Goal: Task Accomplishment & Management: Manage account settings

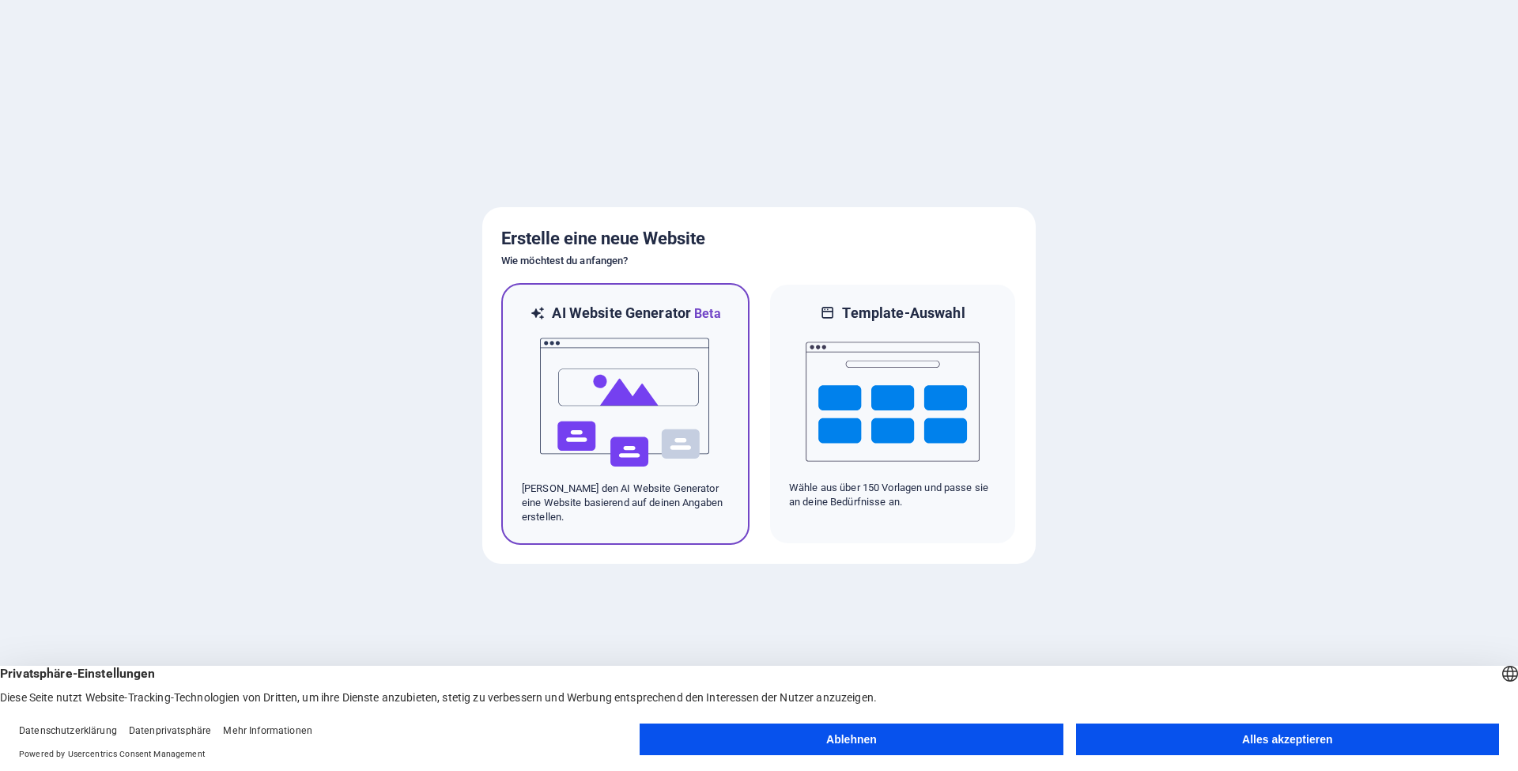
click at [654, 398] on img at bounding box center [625, 402] width 174 height 158
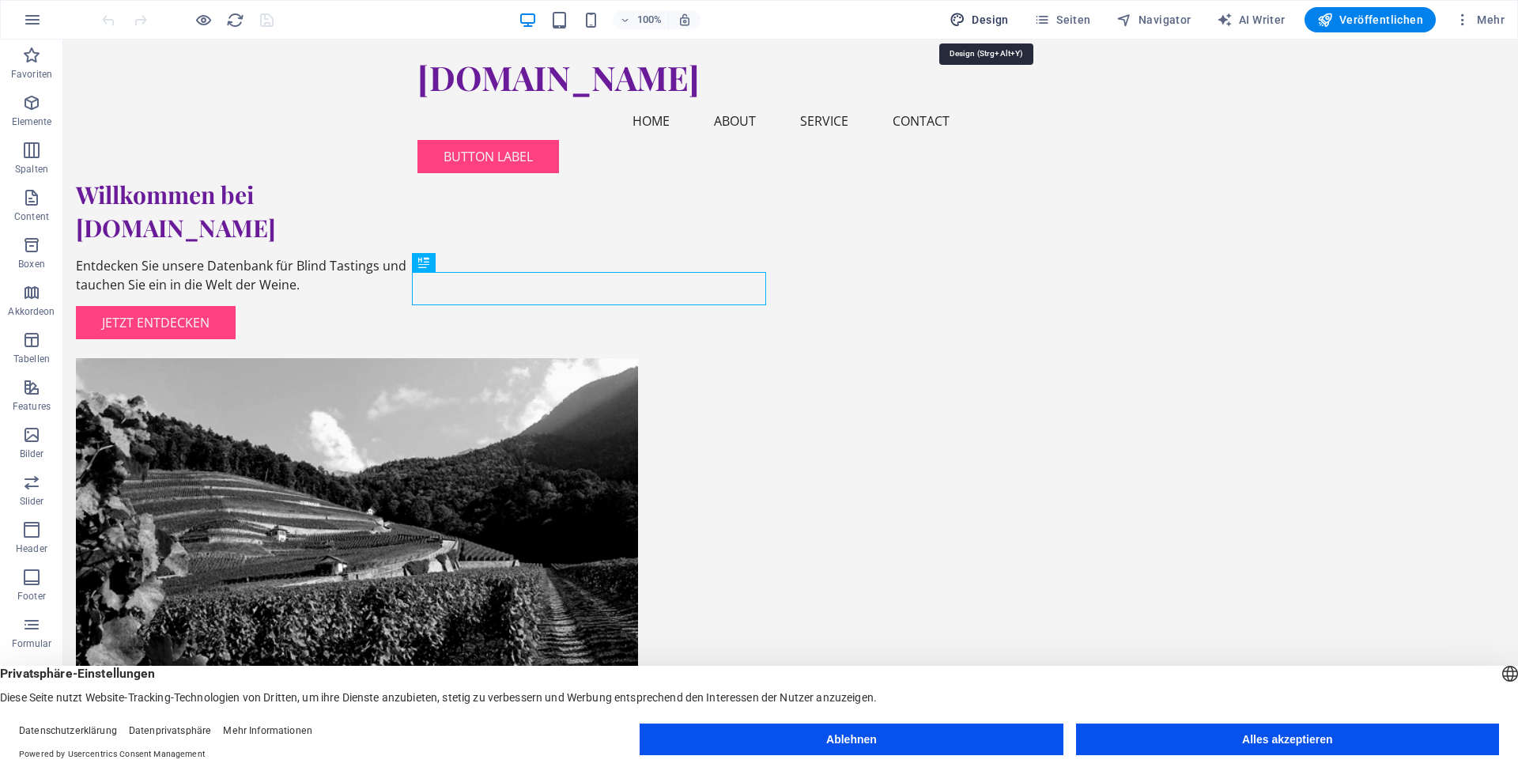
click at [985, 17] on span "Design" at bounding box center [979, 20] width 59 height 16
select select "px"
select select "200"
select select "px"
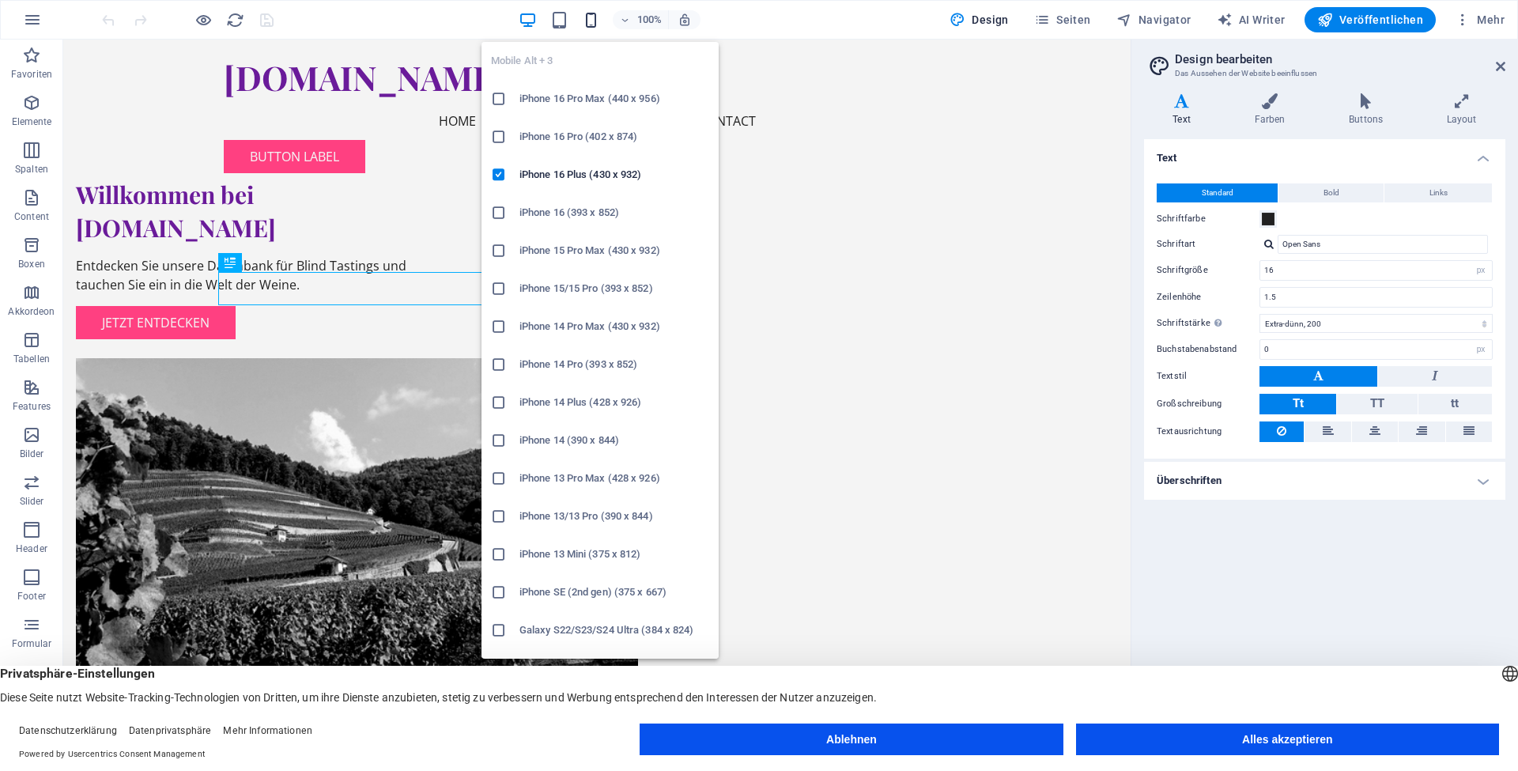
click at [595, 20] on icon "button" at bounding box center [591, 20] width 18 height 18
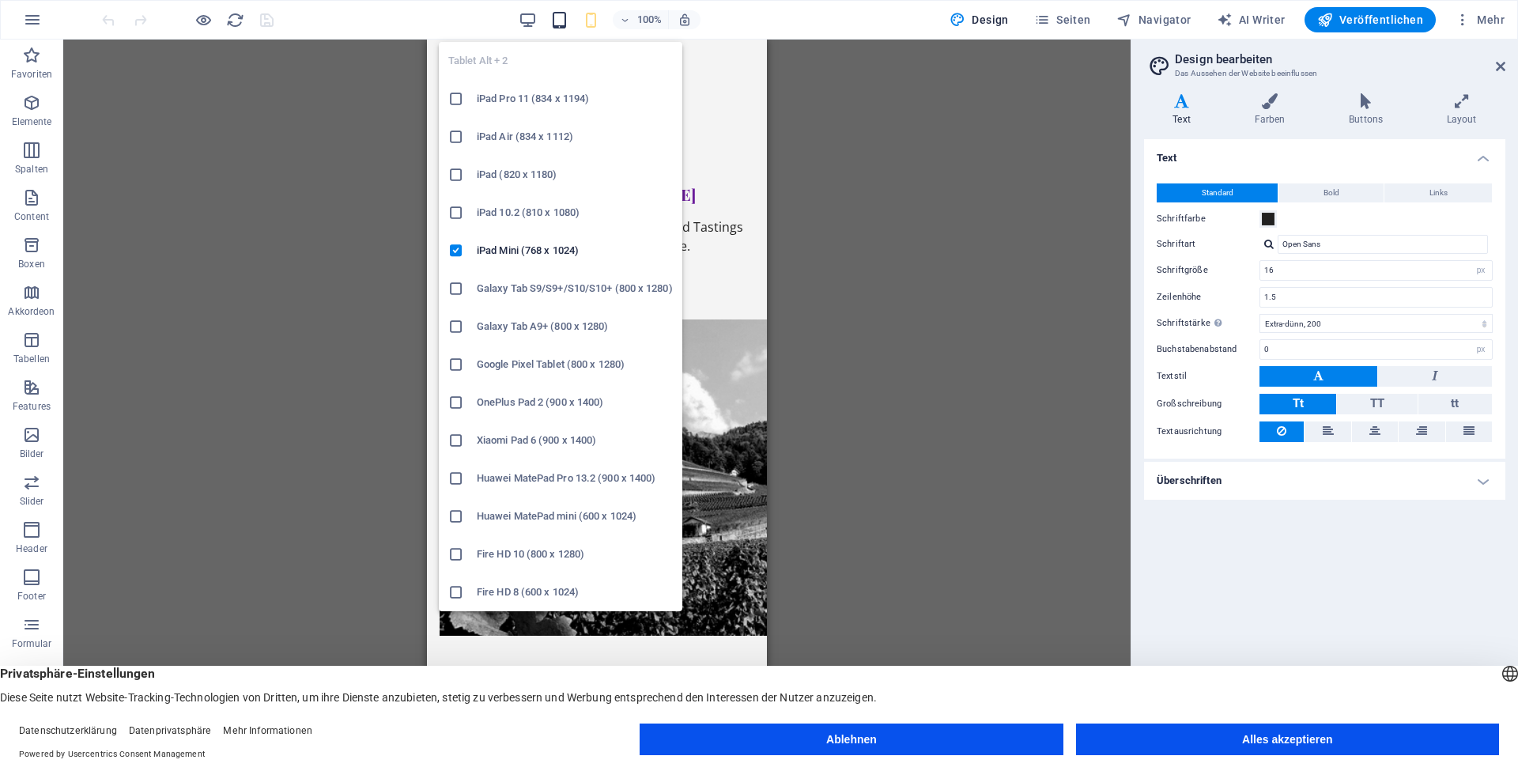
click at [568, 27] on icon "button" at bounding box center [559, 20] width 18 height 18
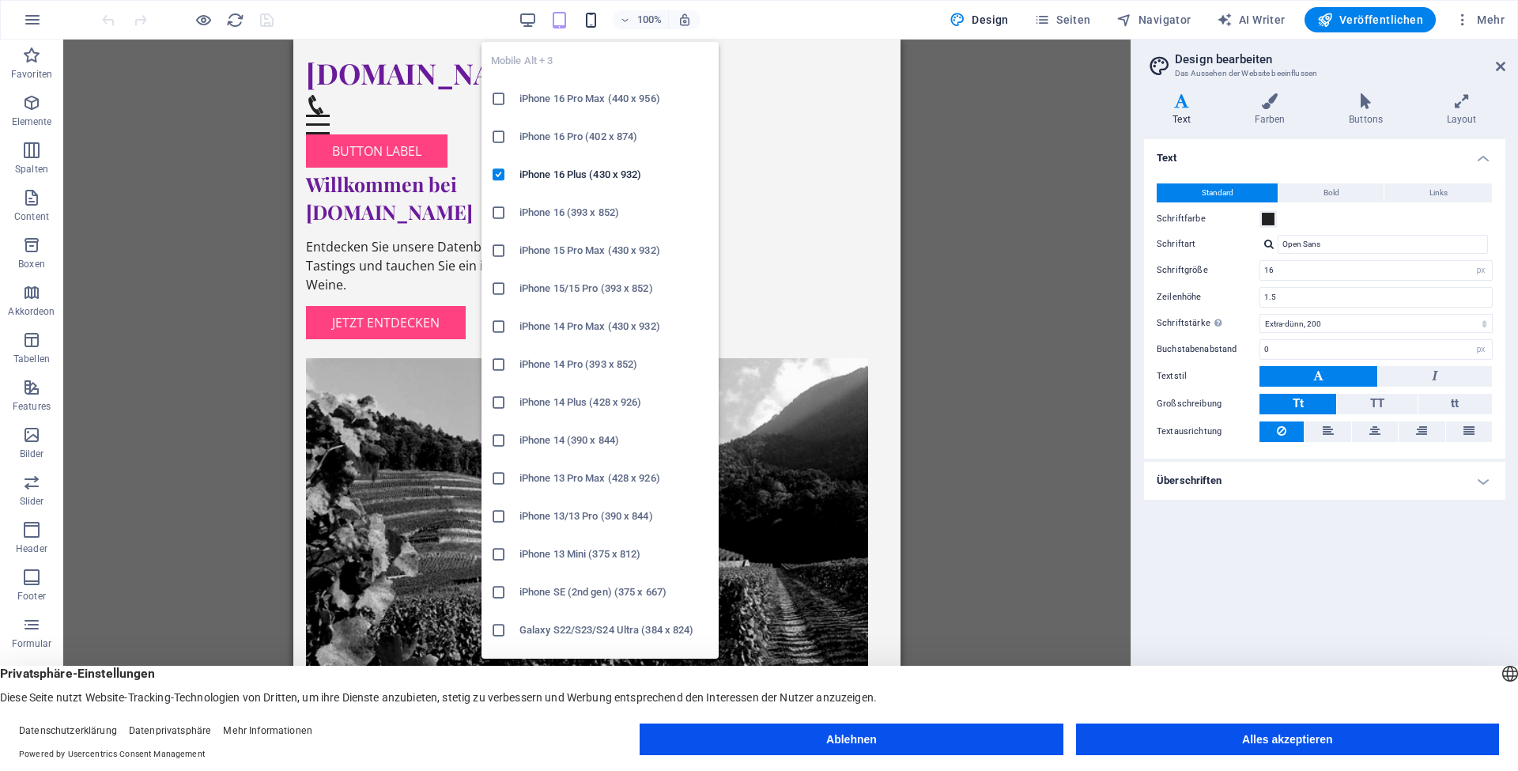
click at [588, 22] on icon "button" at bounding box center [591, 20] width 18 height 18
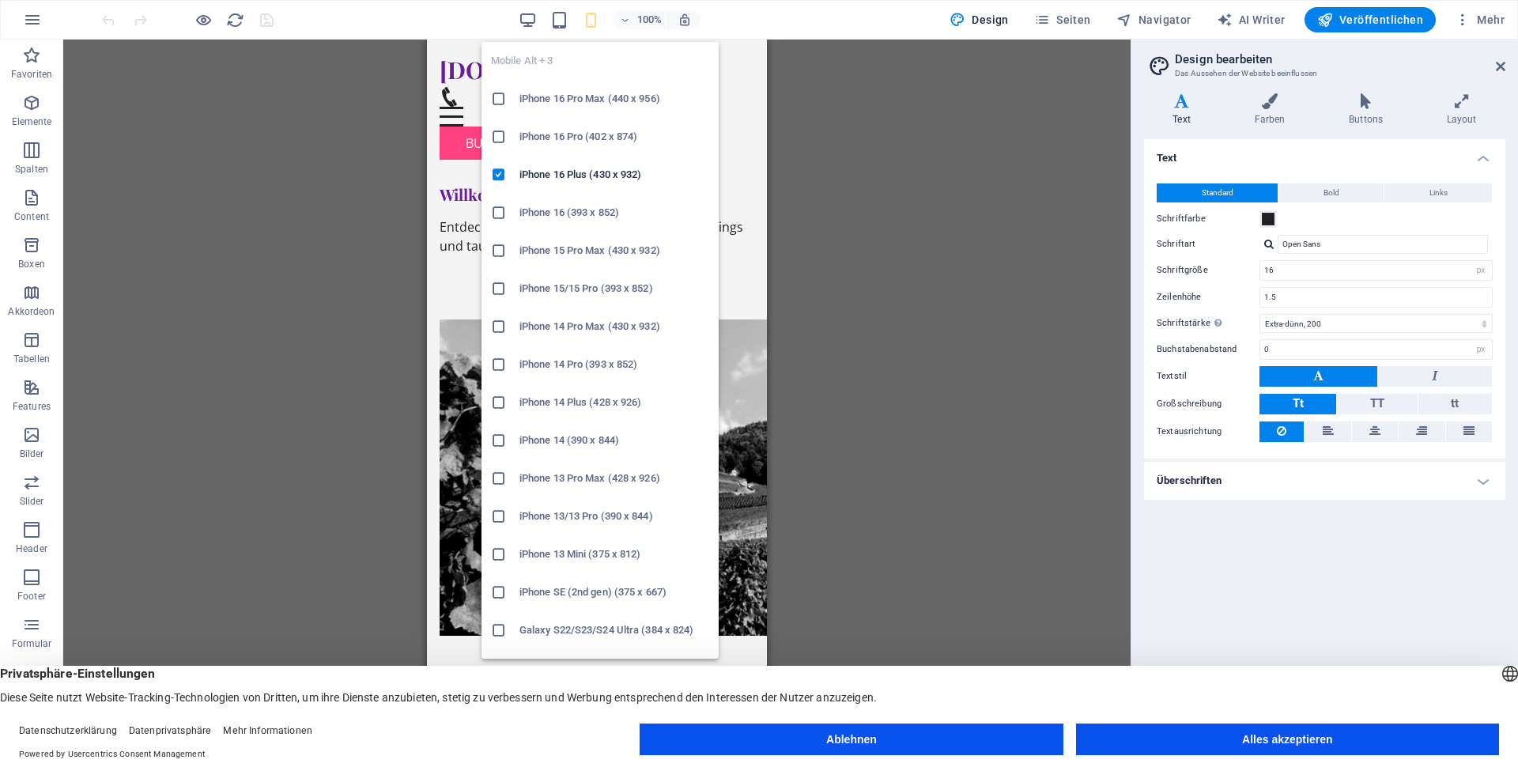
click at [543, 97] on h6 "iPhone 16 Pro Max (440 x 956)" at bounding box center [614, 98] width 190 height 19
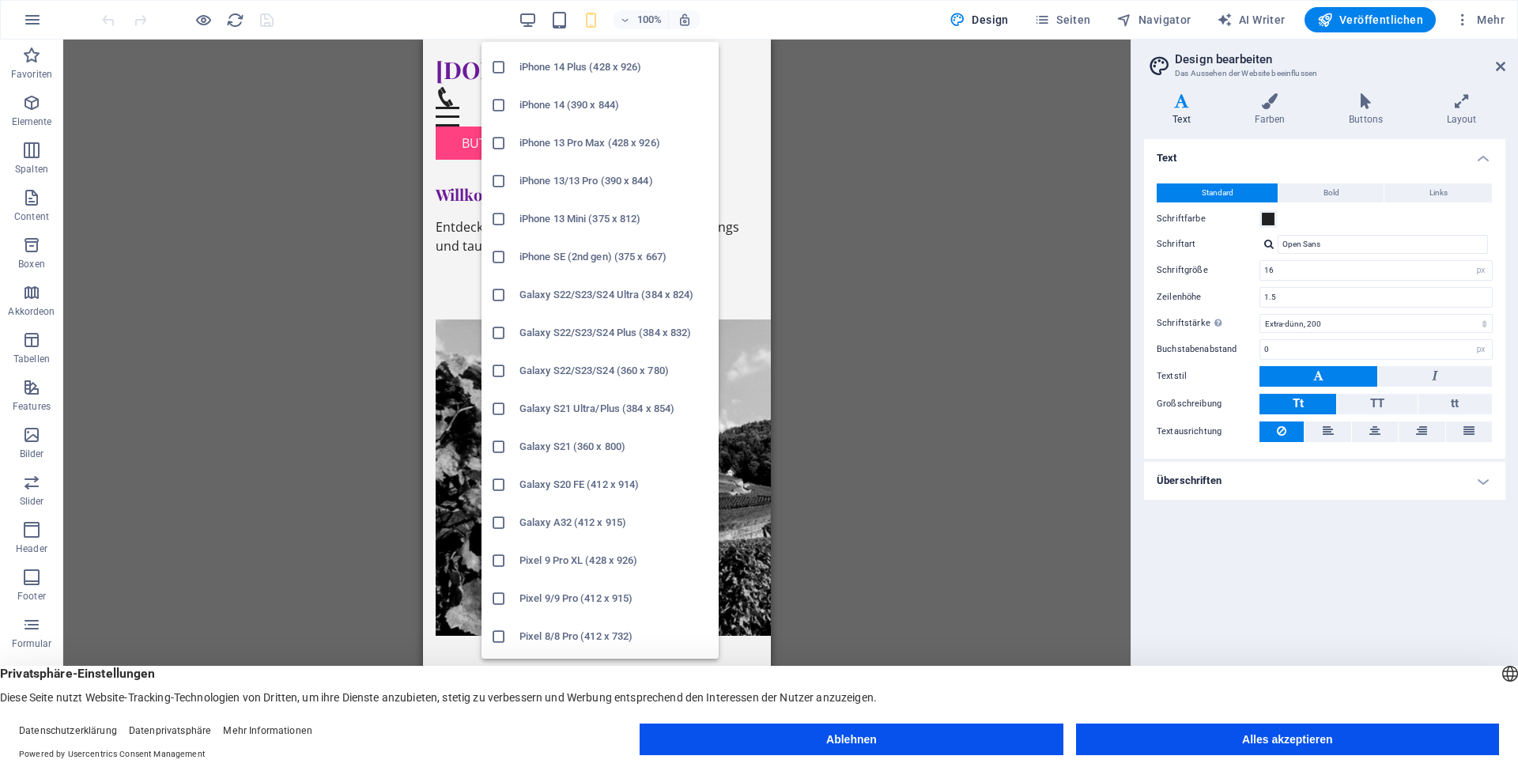
scroll to position [252, 0]
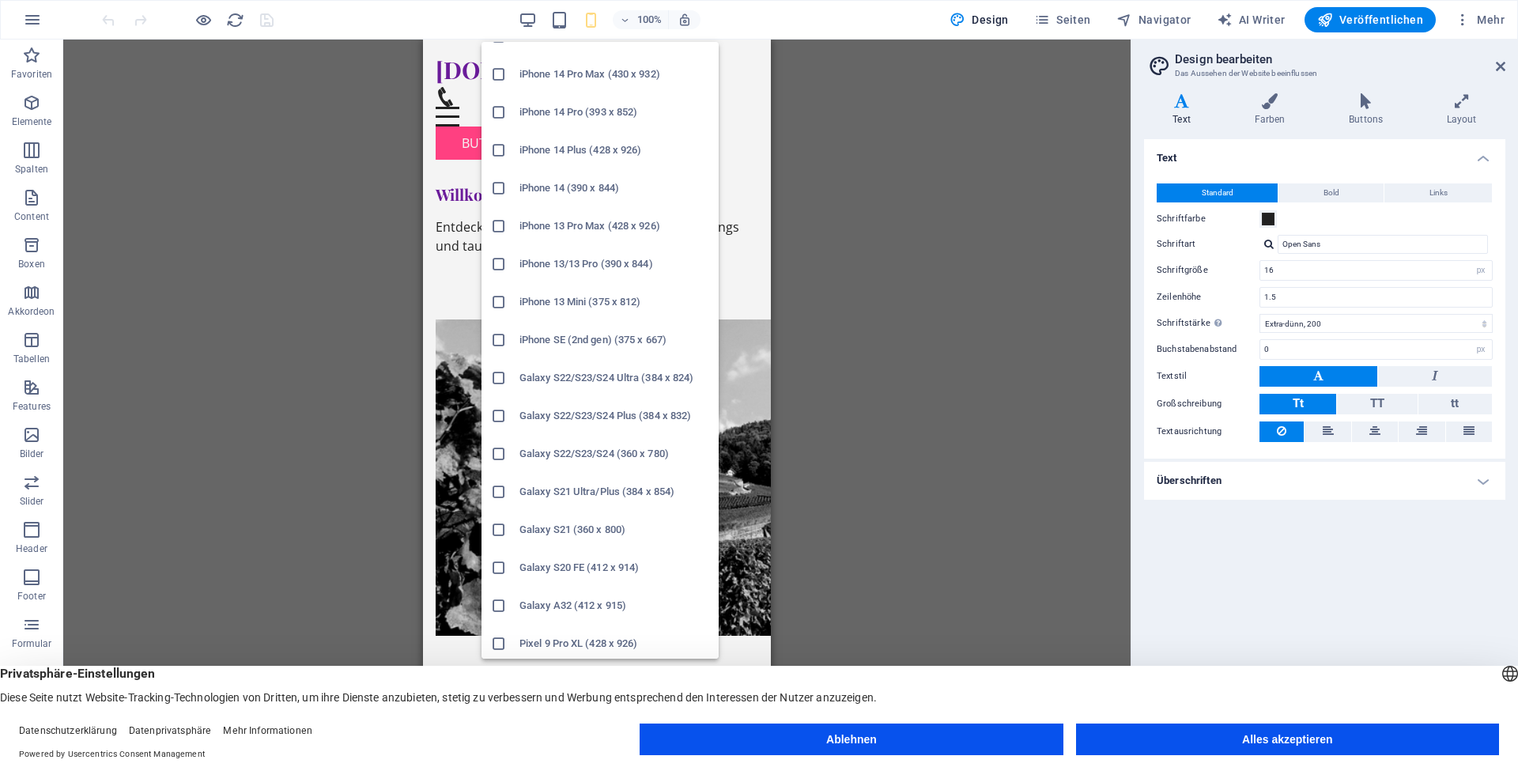
click at [501, 263] on icon at bounding box center [499, 264] width 16 height 16
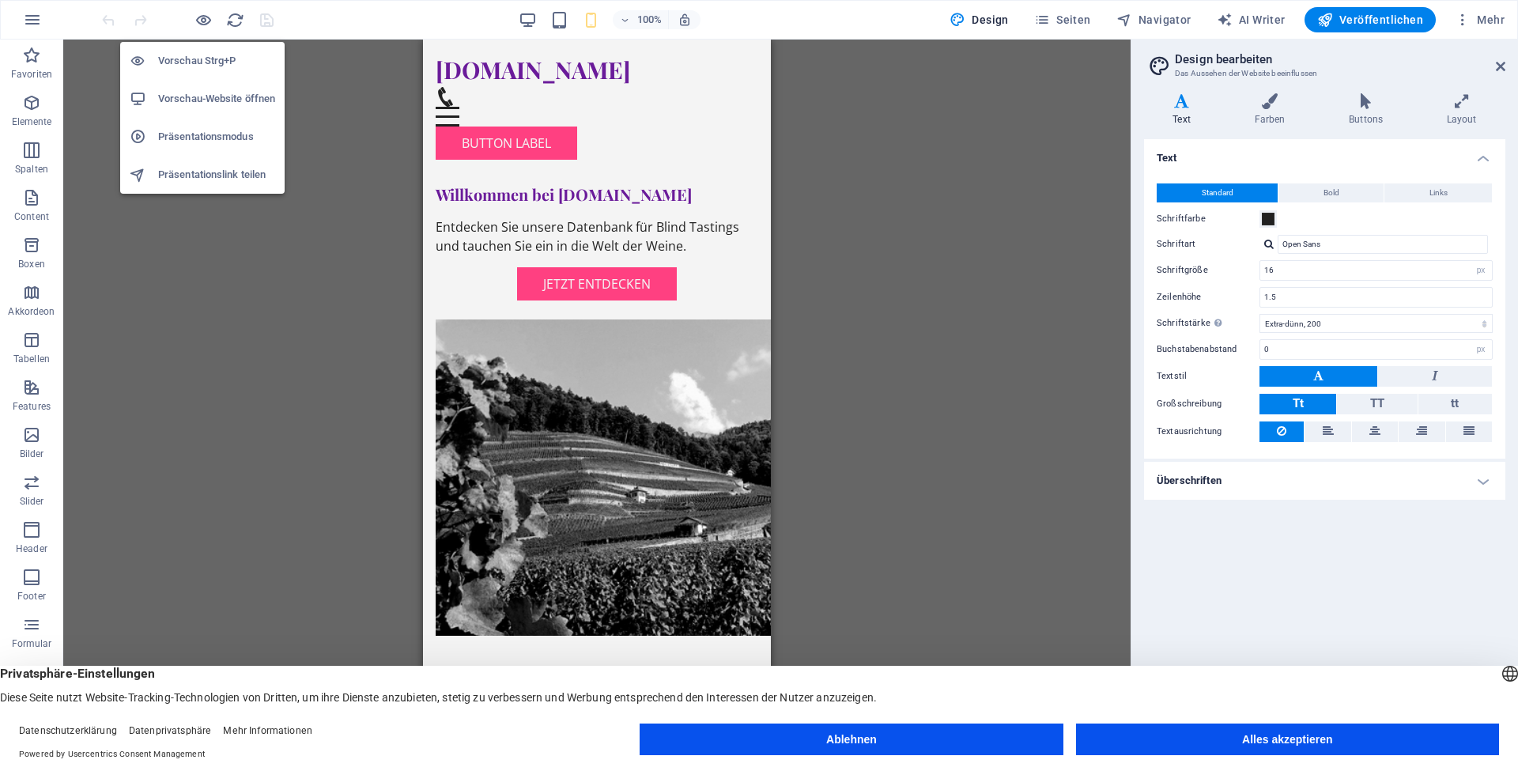
click at [213, 97] on h6 "Vorschau-Website öffnen" at bounding box center [216, 98] width 117 height 19
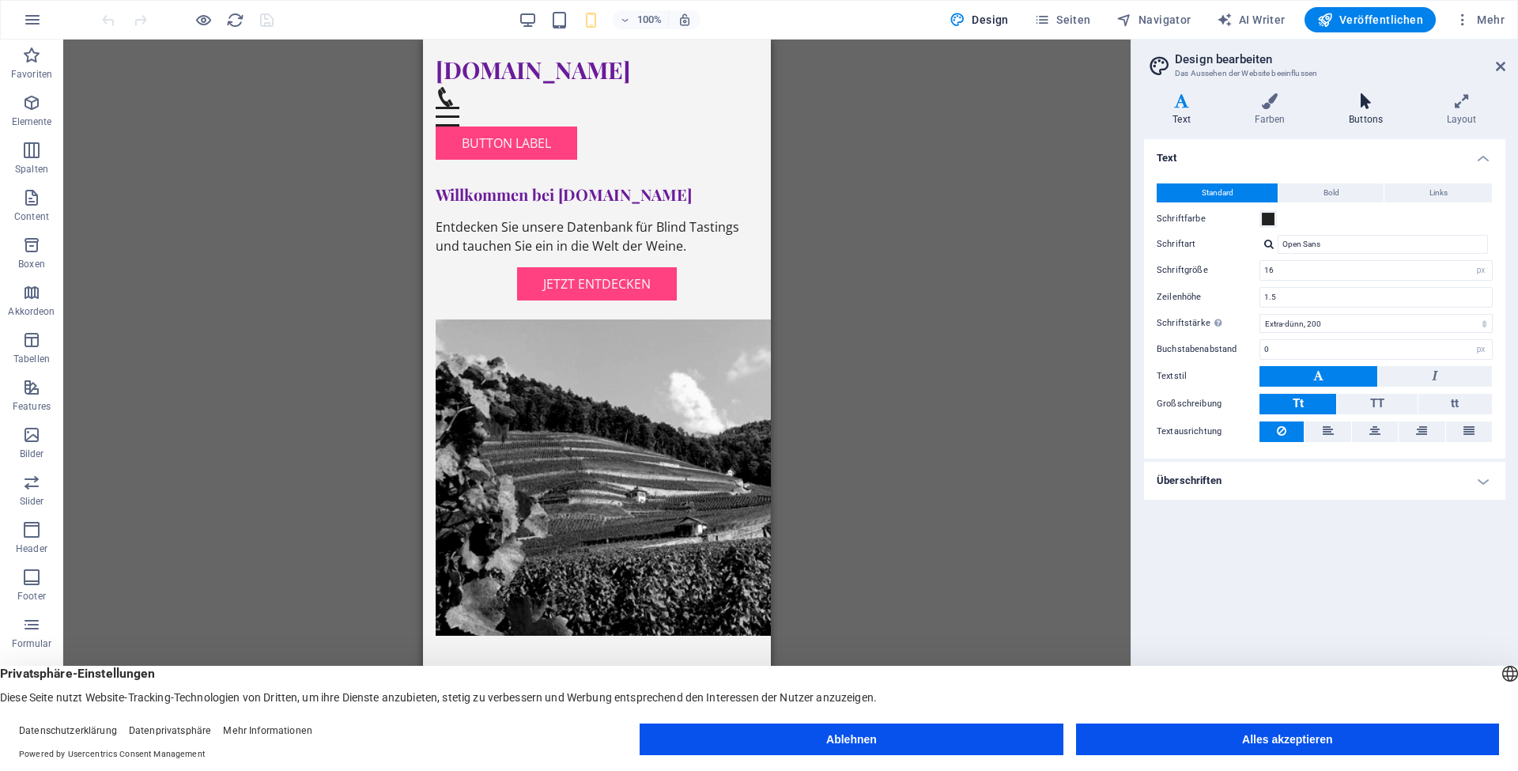
click at [1368, 119] on h4 "Buttons" at bounding box center [1369, 109] width 98 height 33
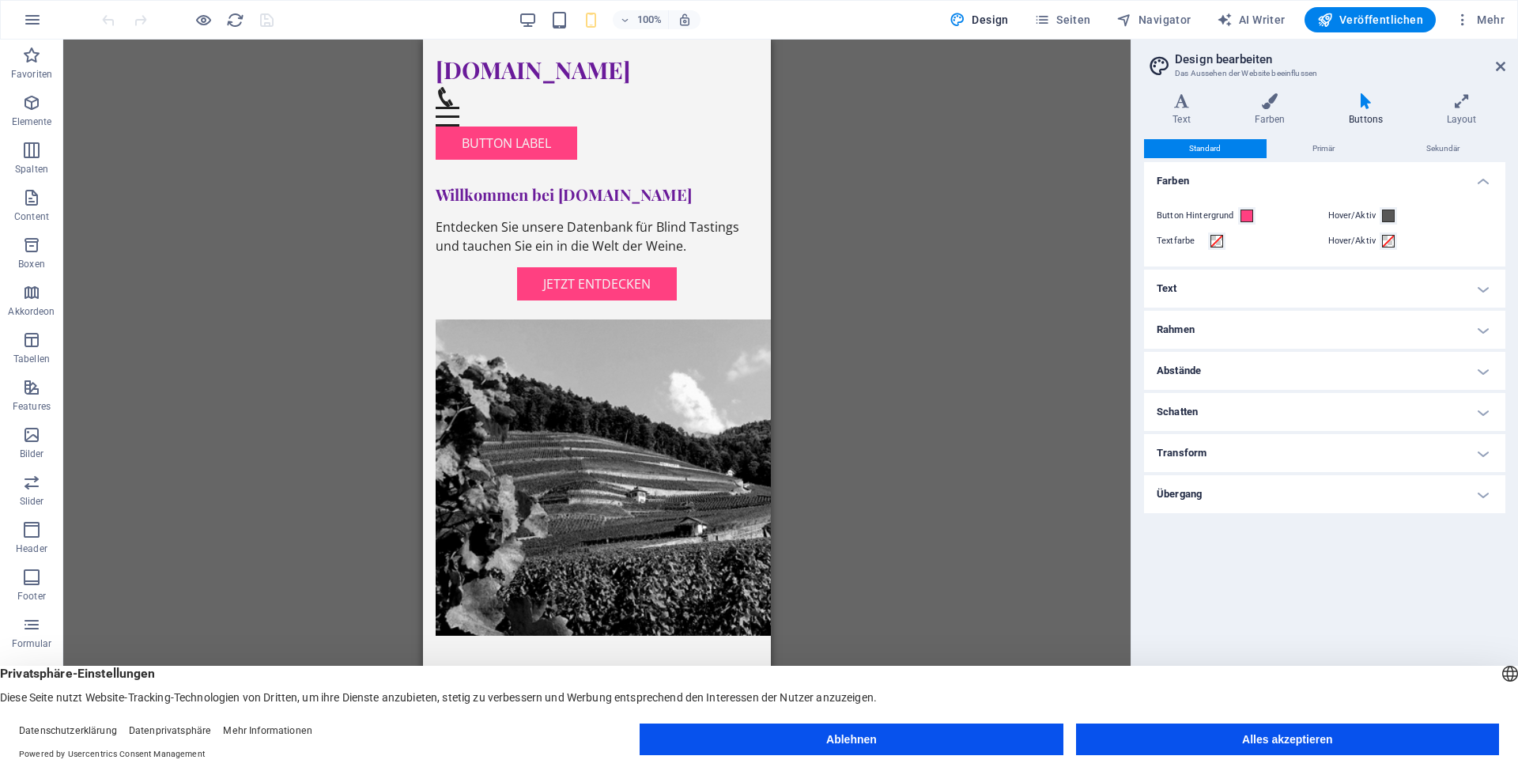
click at [1316, 327] on h4 "Rahmen" at bounding box center [1324, 330] width 361 height 38
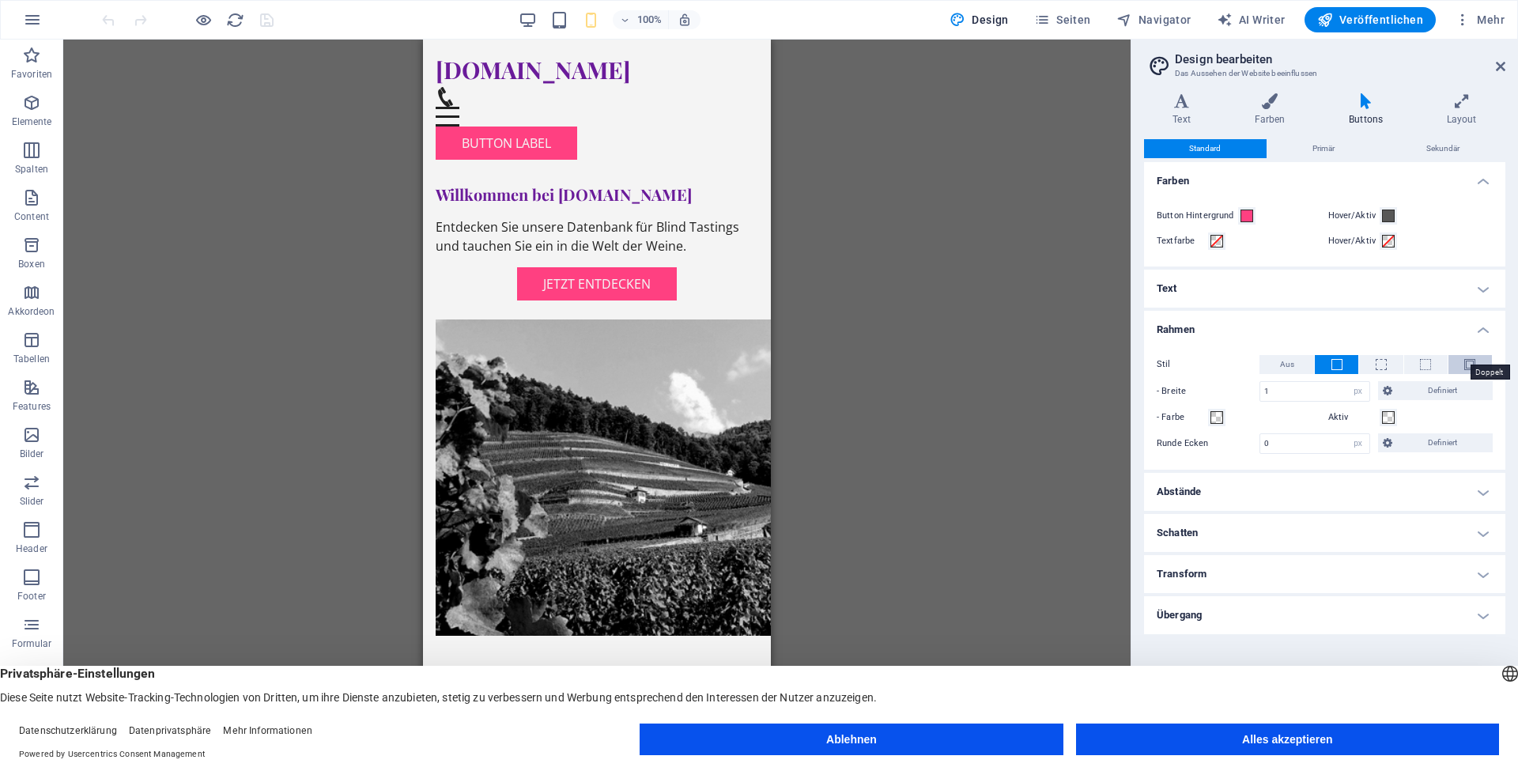
click at [1465, 364] on span at bounding box center [1469, 364] width 11 height 11
click at [1409, 391] on span "Definiert" at bounding box center [1443, 390] width 92 height 19
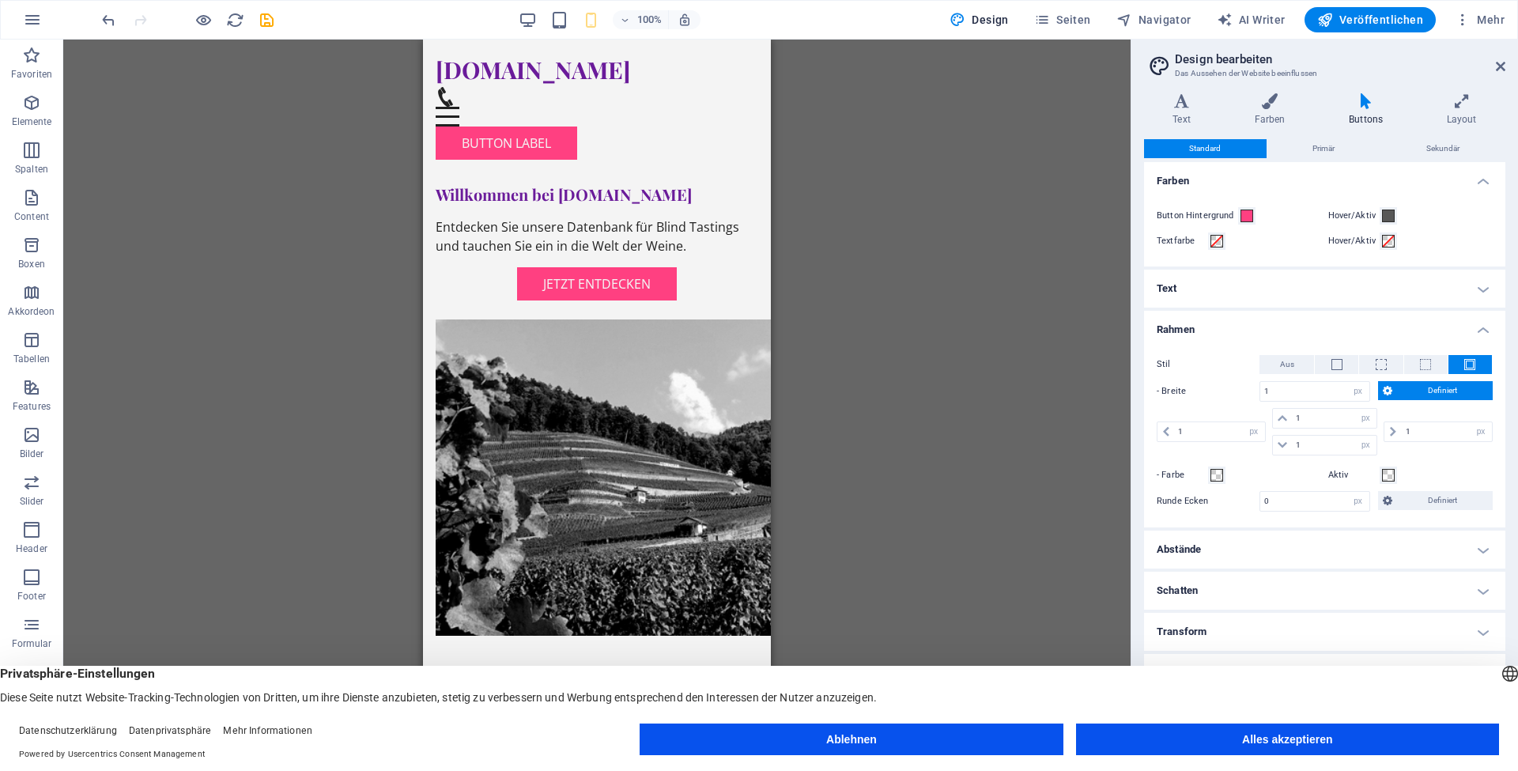
click at [1228, 368] on label "Stil" at bounding box center [1208, 364] width 103 height 19
drag, startPoint x: 1331, startPoint y: 498, endPoint x: 1224, endPoint y: 498, distance: 106.7
click at [1224, 498] on div "Runde Ecken 0 px rem vh vw Definiert Definiert" at bounding box center [1325, 501] width 336 height 21
click at [1315, 503] on input "5" at bounding box center [1314, 501] width 109 height 19
type input "5"
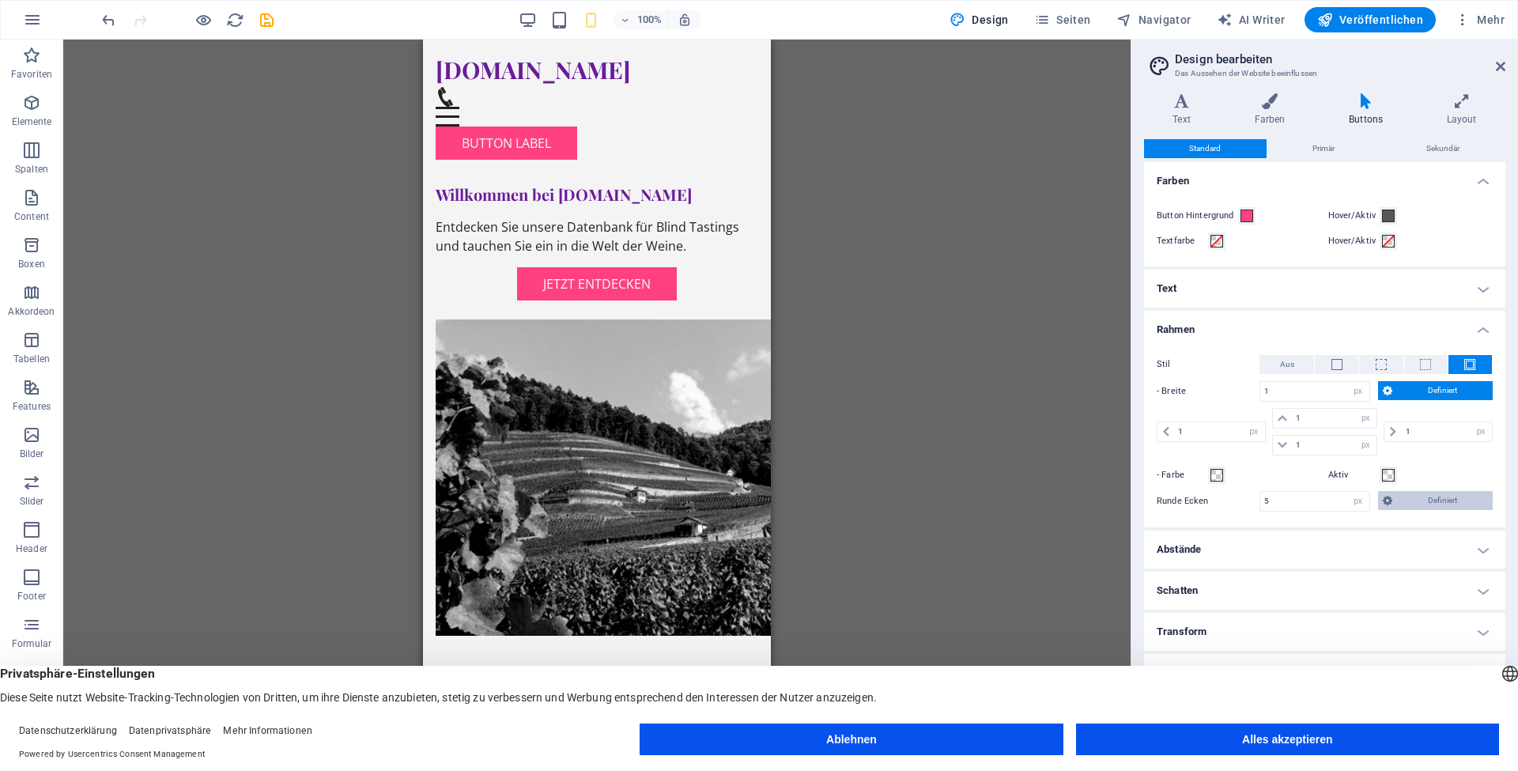
click at [1422, 500] on span "Definiert" at bounding box center [1443, 500] width 92 height 19
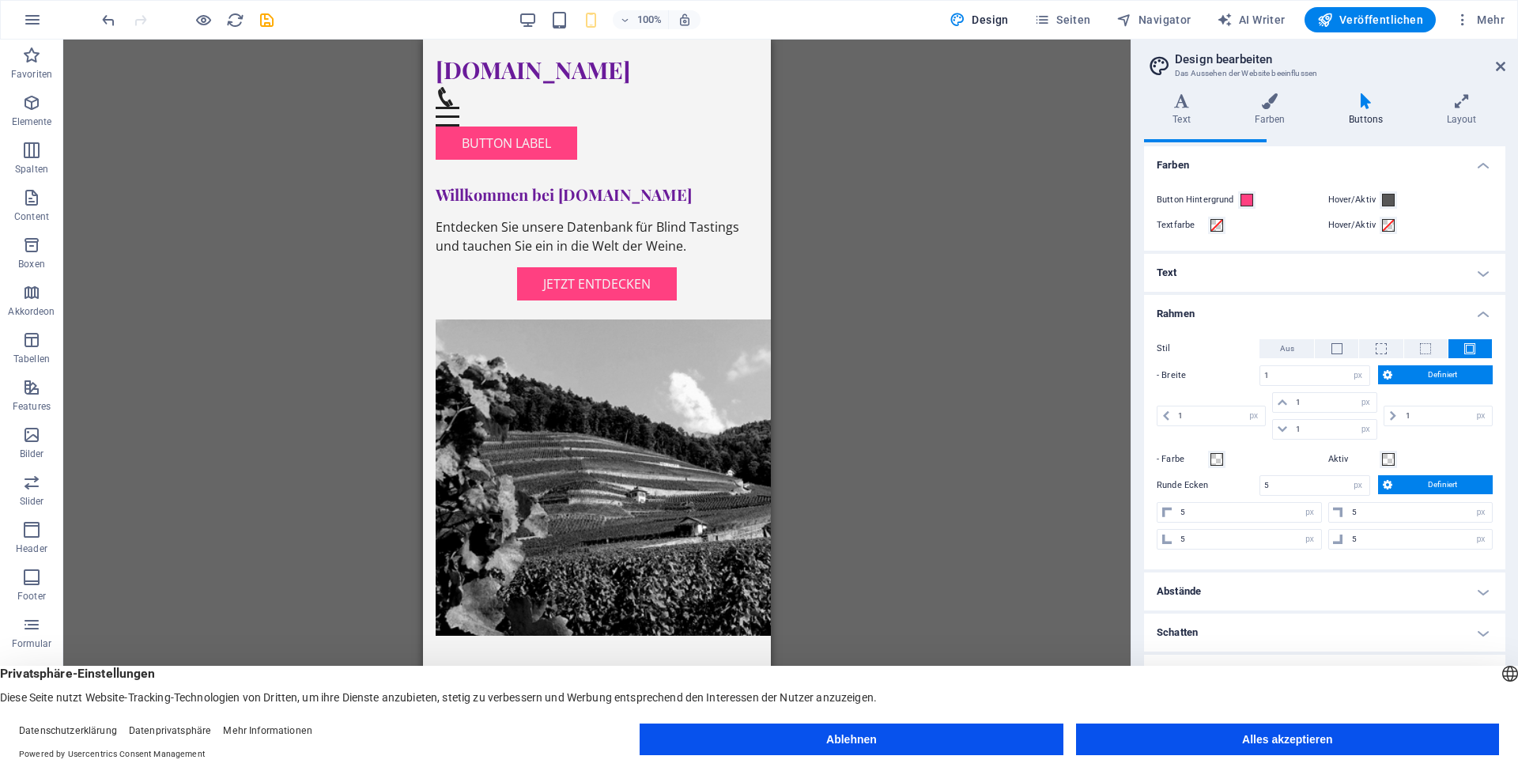
scroll to position [0, 0]
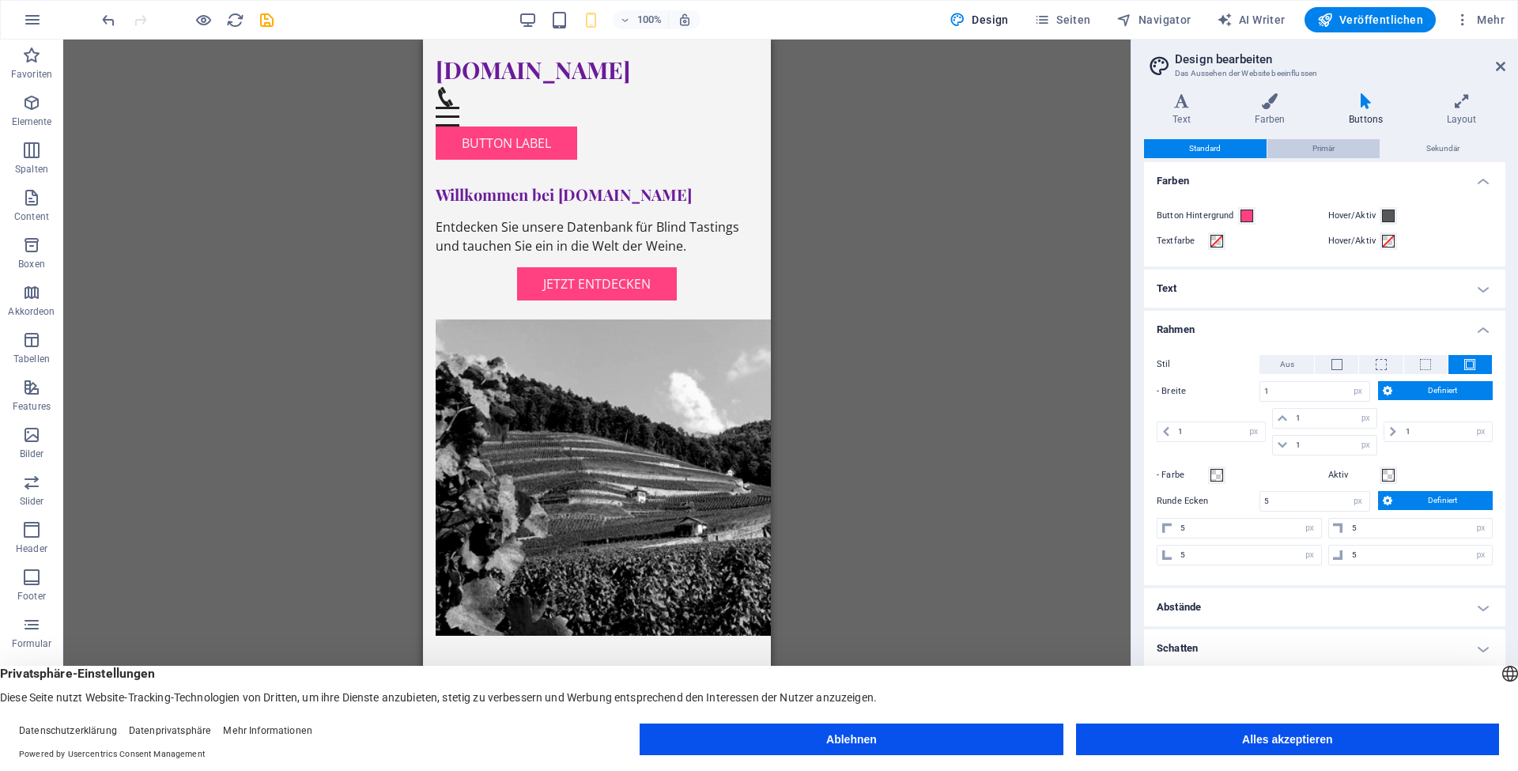
click at [1339, 148] on button "Primär" at bounding box center [1323, 148] width 113 height 19
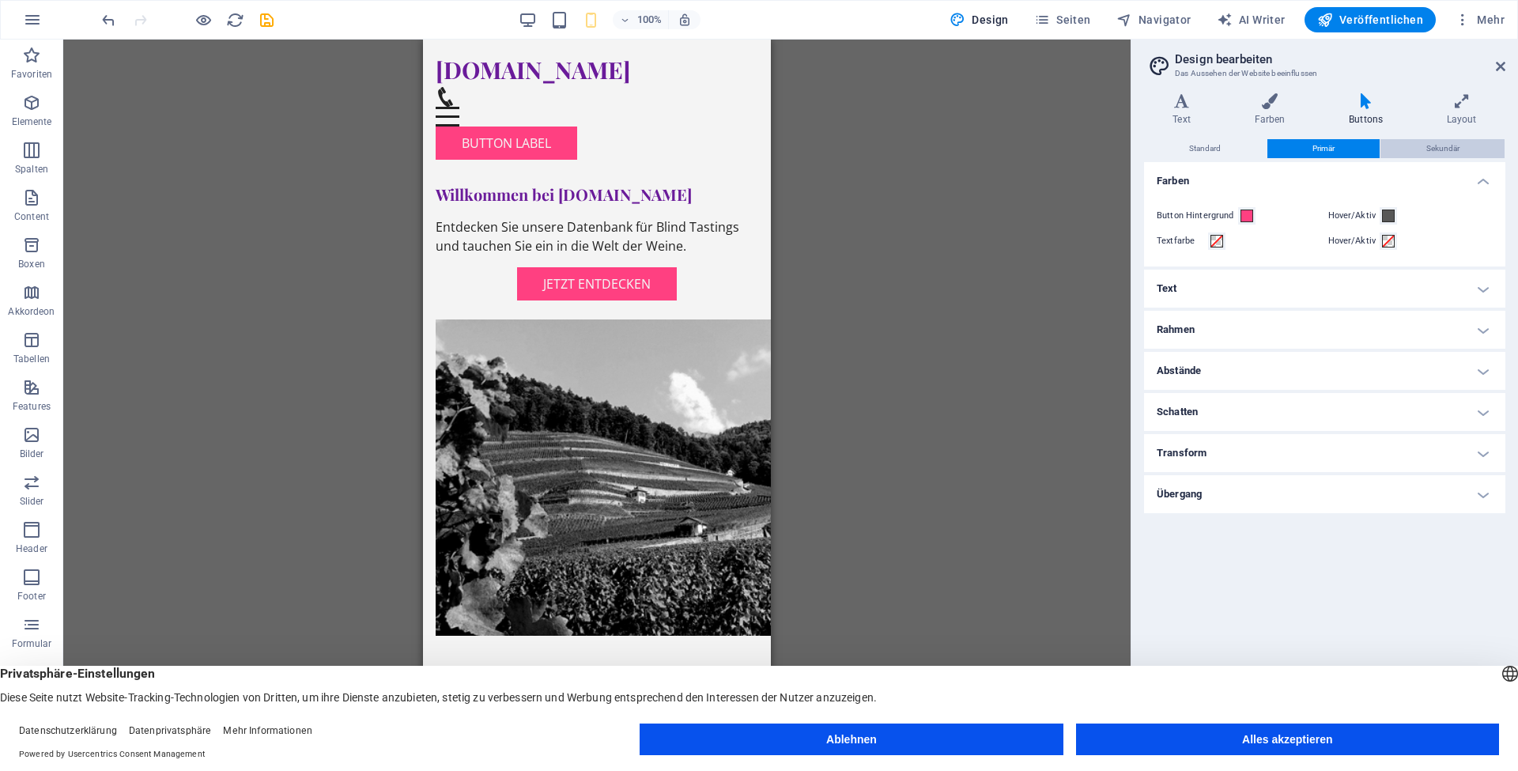
click at [1449, 146] on span "Sekundär" at bounding box center [1442, 148] width 33 height 19
click at [1203, 146] on span "Standard" at bounding box center [1205, 148] width 32 height 19
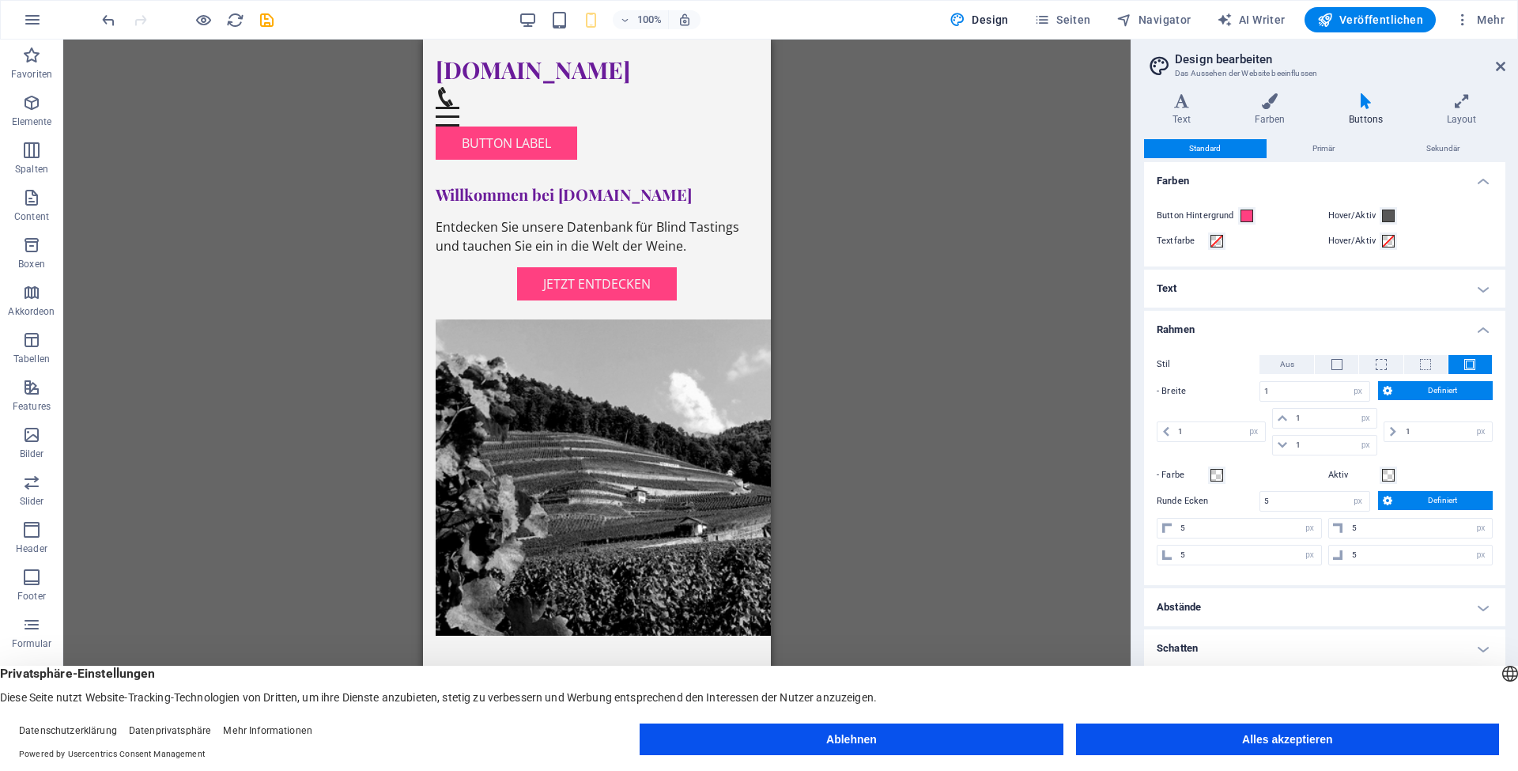
click at [1448, 756] on span "Code" at bounding box center [1447, 759] width 40 height 19
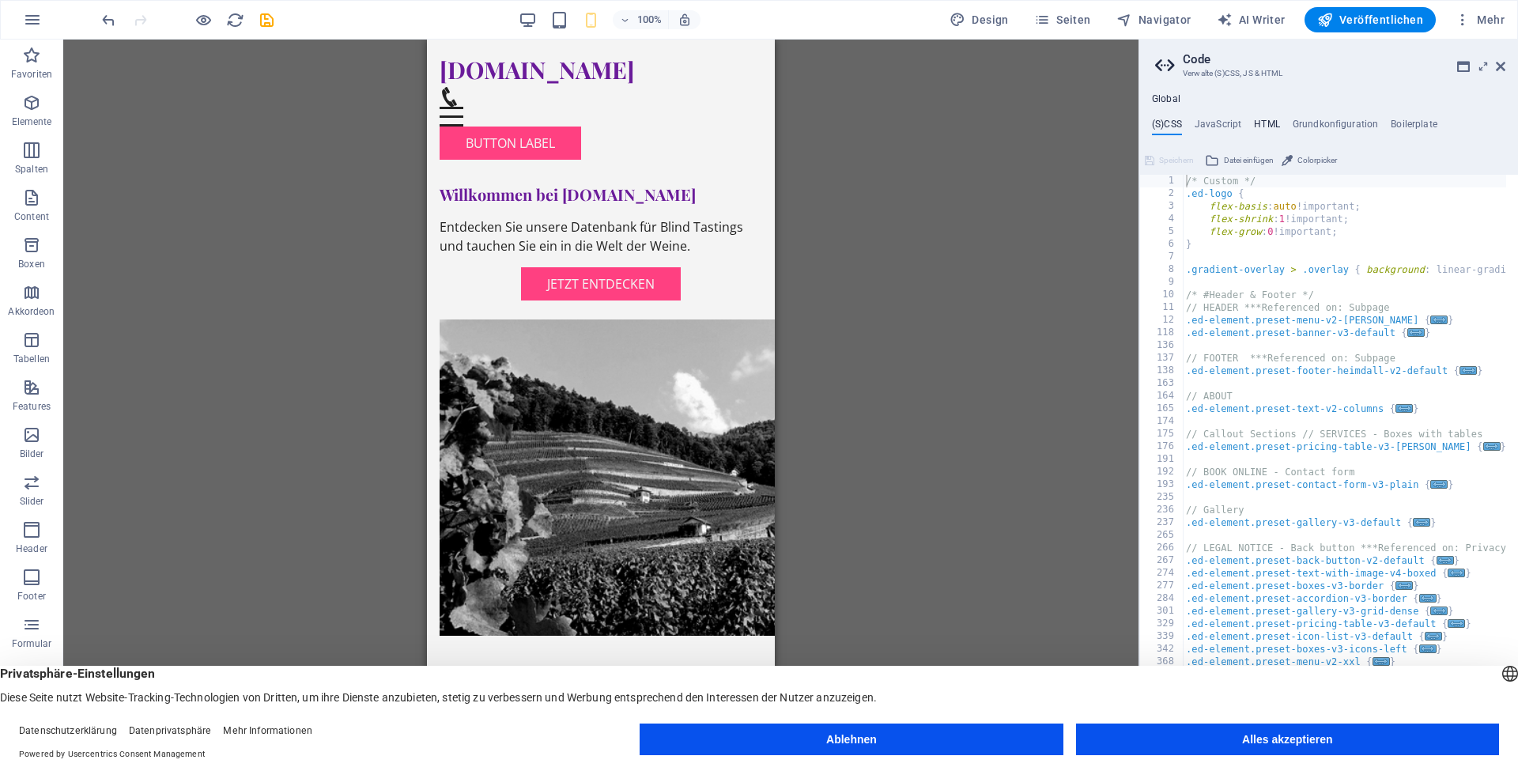
click at [1262, 123] on h4 "HTML" at bounding box center [1267, 127] width 26 height 17
type textarea "<a href="#main-content" class="wv-link-content button">Skip to main content</a>"
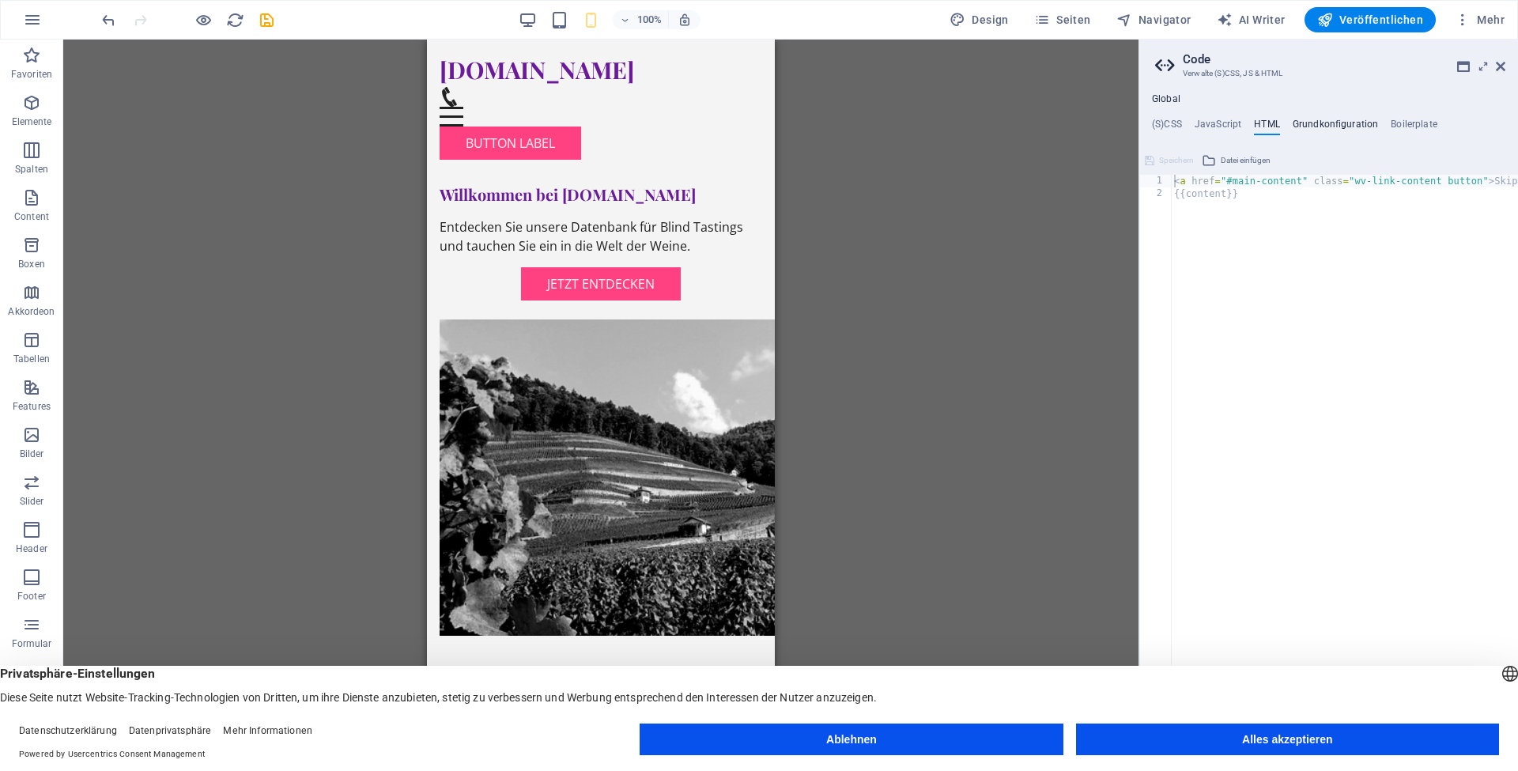
click at [1340, 126] on h4 "Grundkonfiguration" at bounding box center [1336, 127] width 86 height 17
type textarea "$color-background: #F4F4F4;"
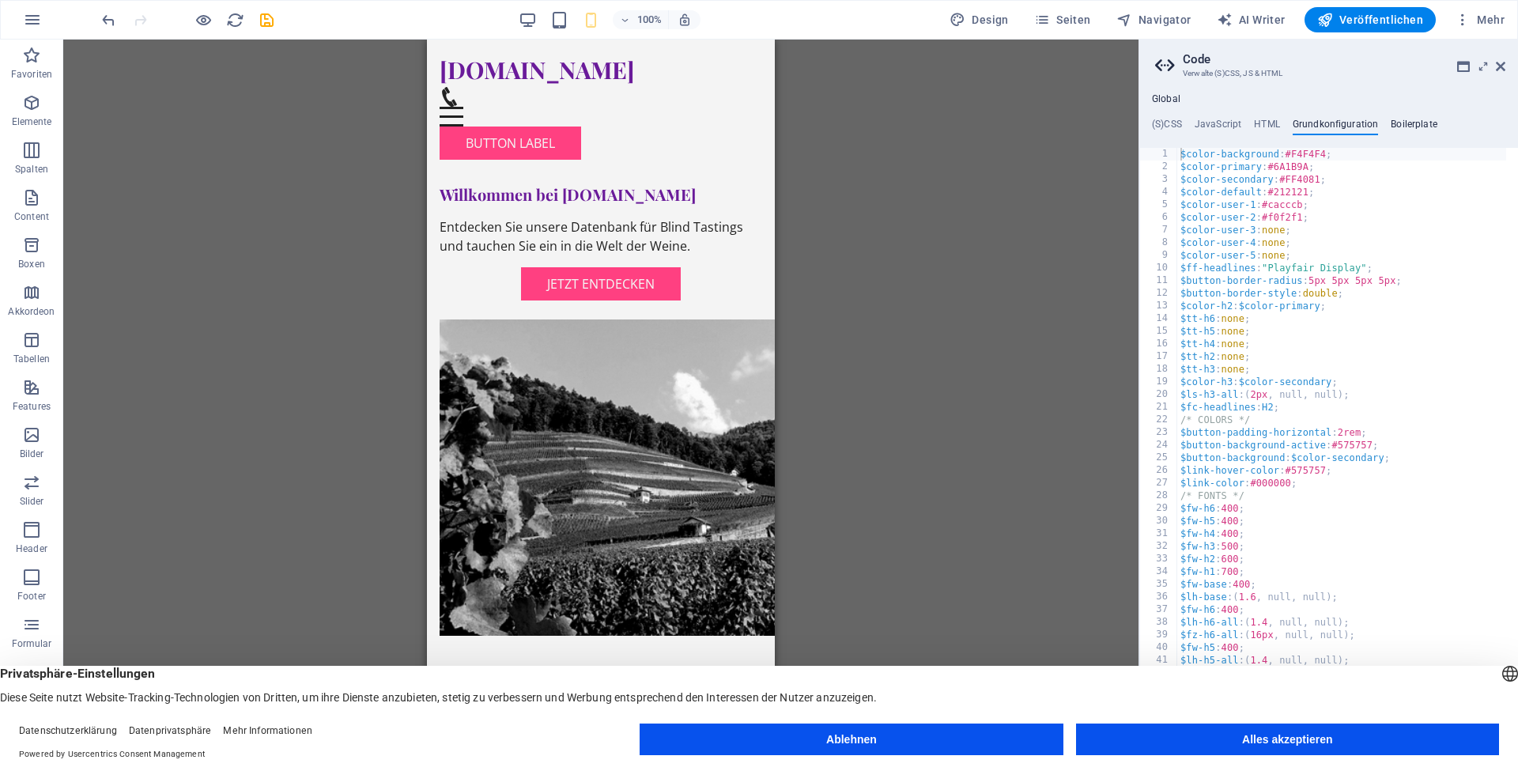
click at [1402, 122] on h4 "Boilerplate" at bounding box center [1414, 127] width 47 height 17
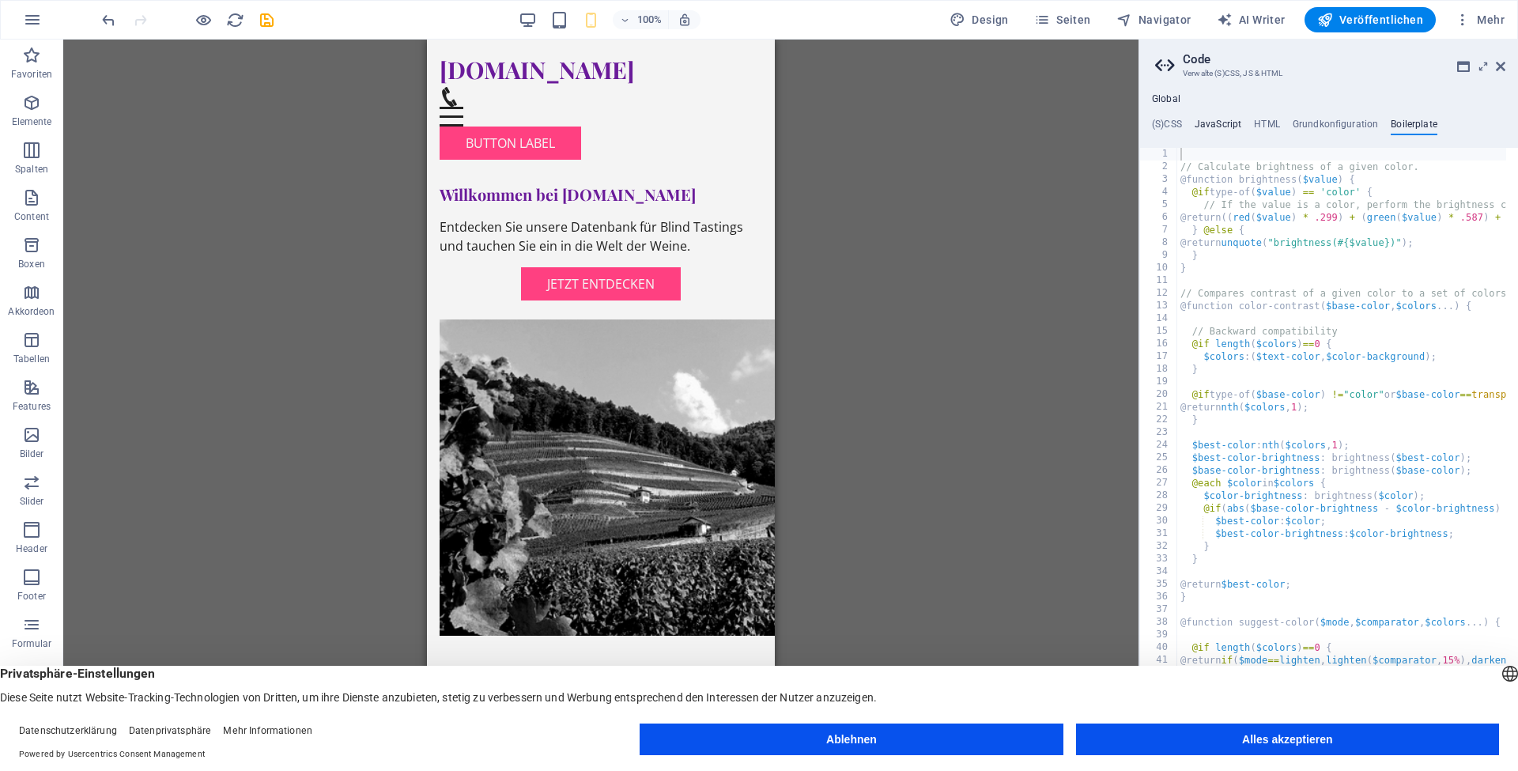
click at [1221, 120] on h4 "JavaScript" at bounding box center [1218, 127] width 47 height 17
type textarea "/* JS for preset "Menu V2" */"
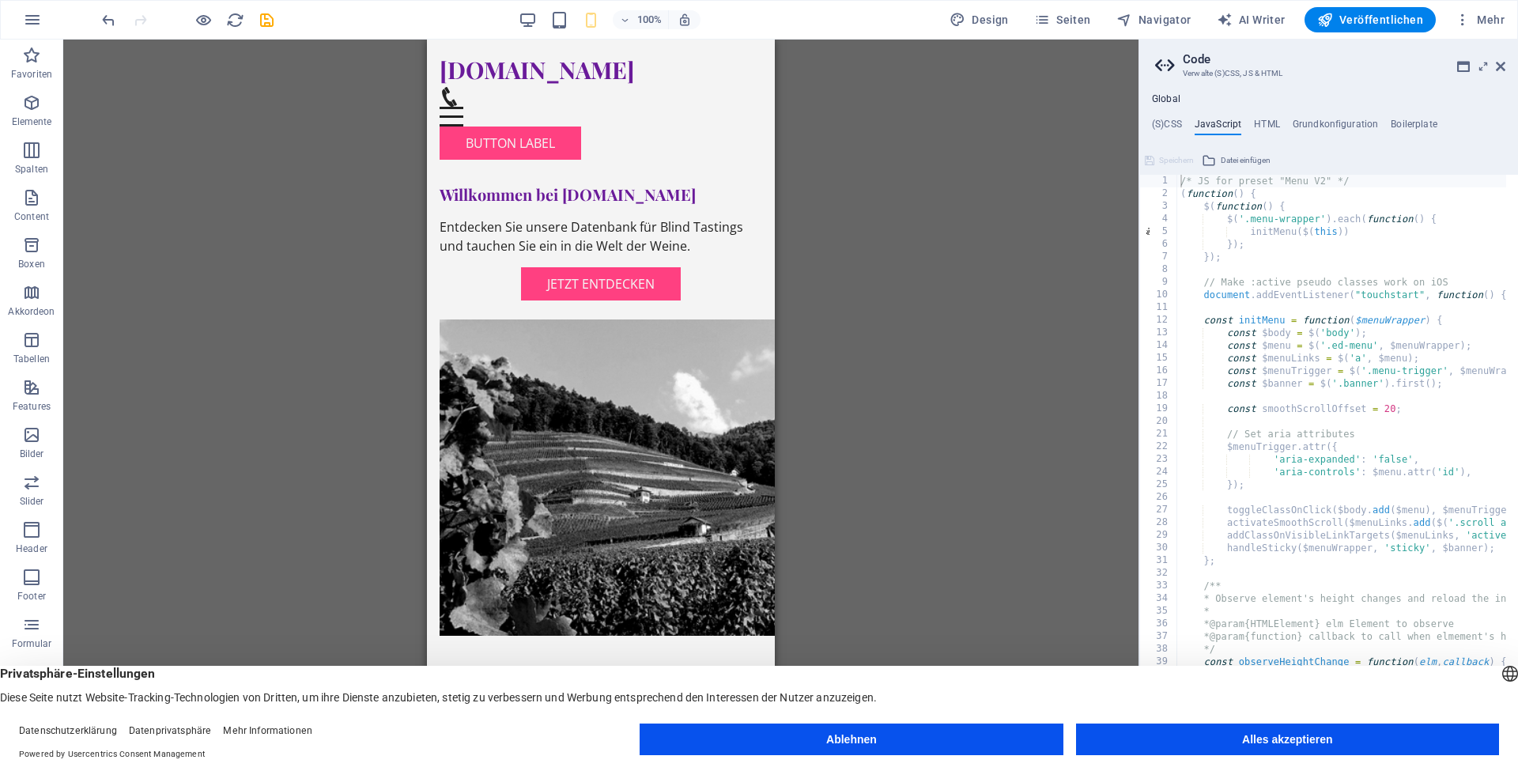
click at [1384, 120] on ul "(S)CSS JavaScript HTML Grundkonfiguration Boilerplate" at bounding box center [1328, 127] width 379 height 17
click at [1391, 119] on h4 "Boilerplate" at bounding box center [1414, 127] width 47 height 17
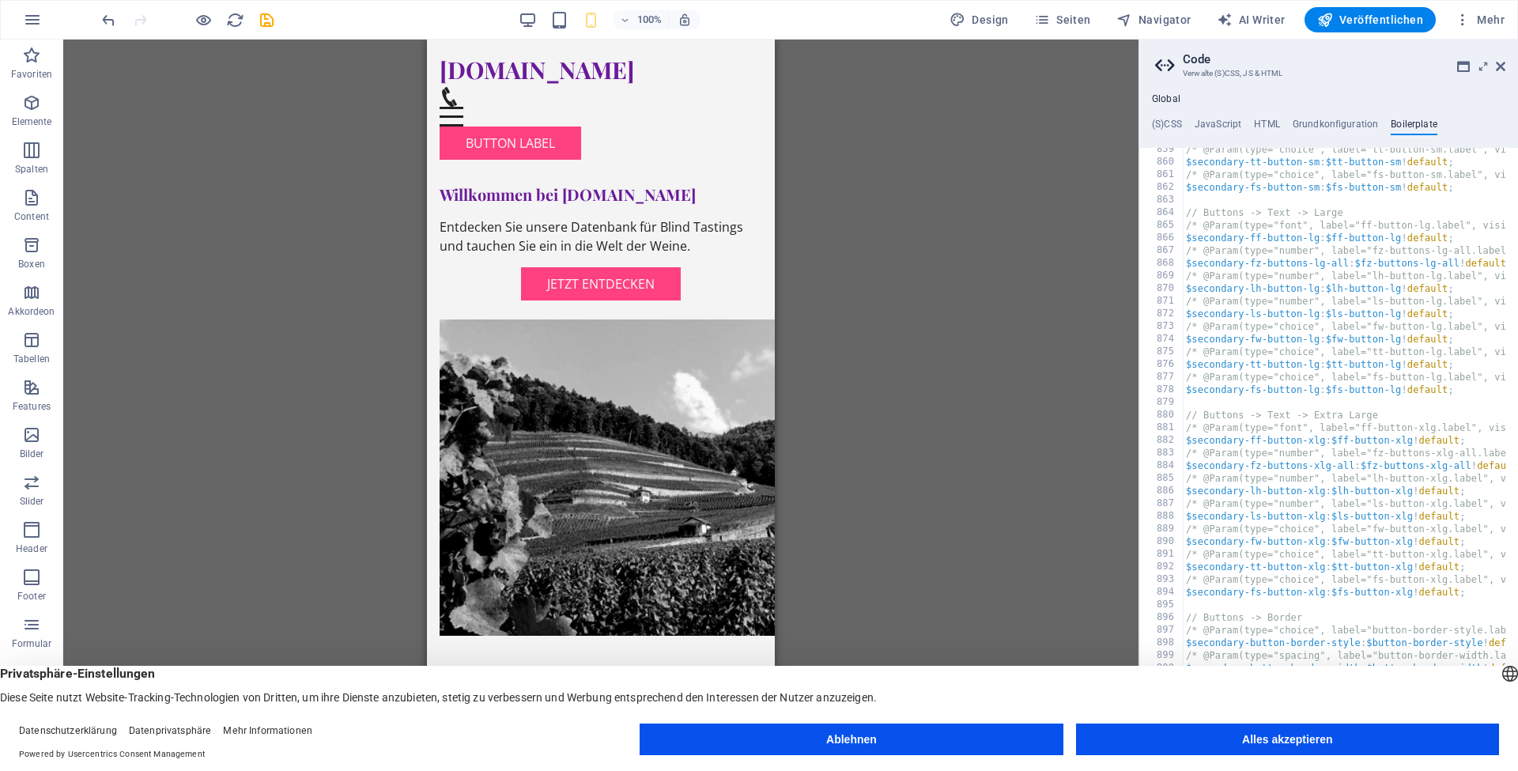
scroll to position [5733, 0]
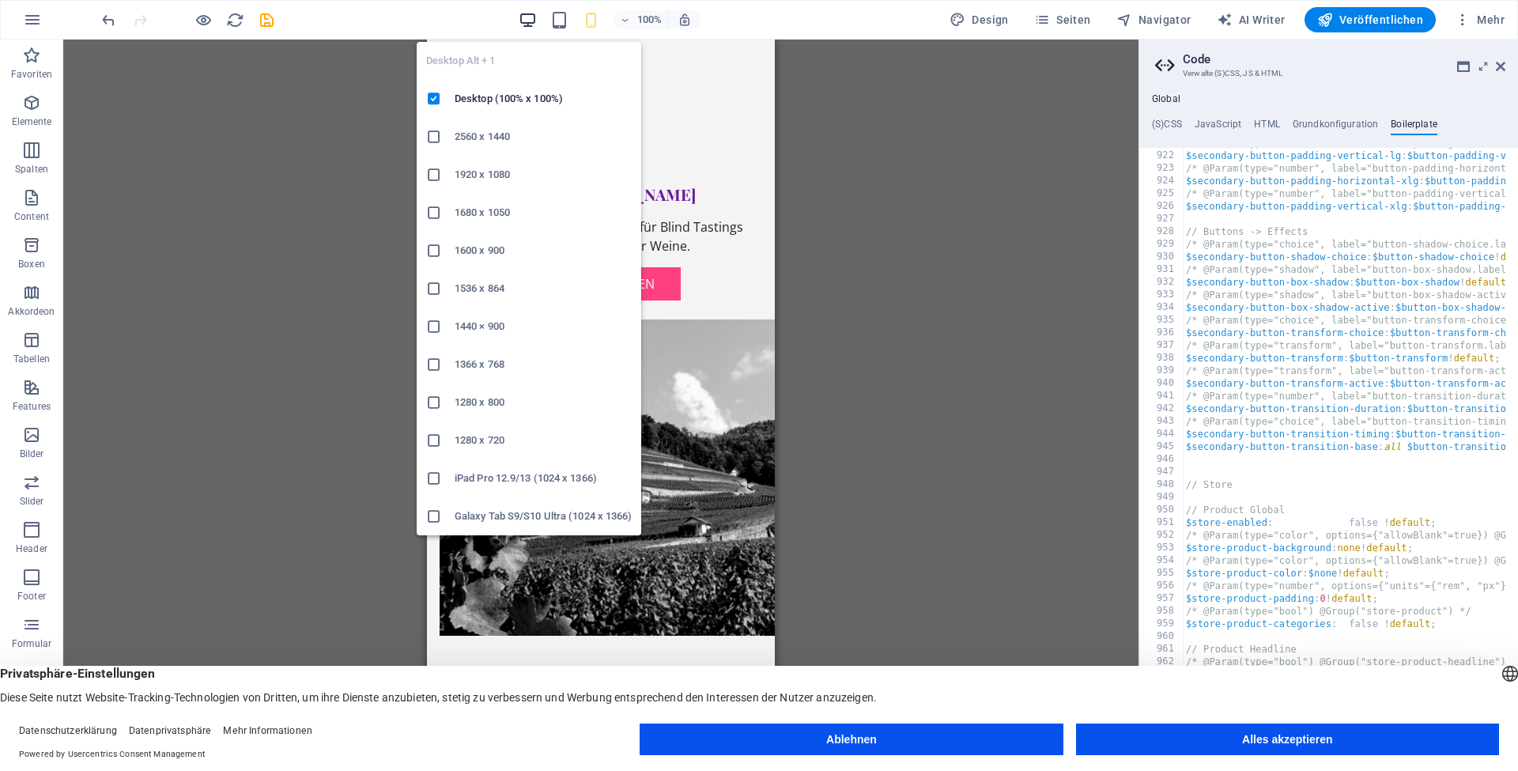
click at [537, 21] on icon "button" at bounding box center [528, 20] width 18 height 18
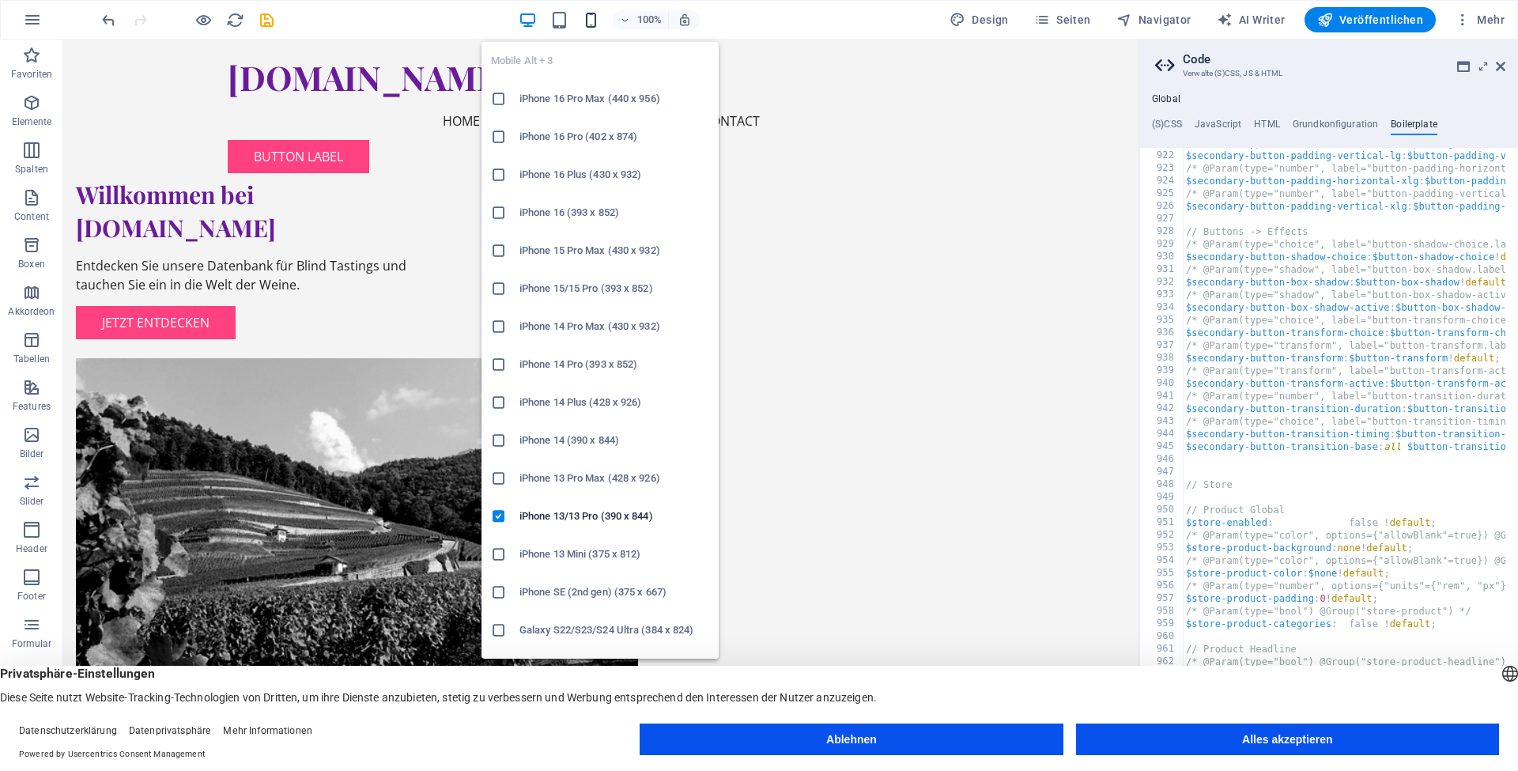
click at [600, 21] on icon "button" at bounding box center [591, 20] width 18 height 18
click at [579, 94] on h6 "iPhone 16 Pro Max (440 x 956)" at bounding box center [614, 98] width 190 height 19
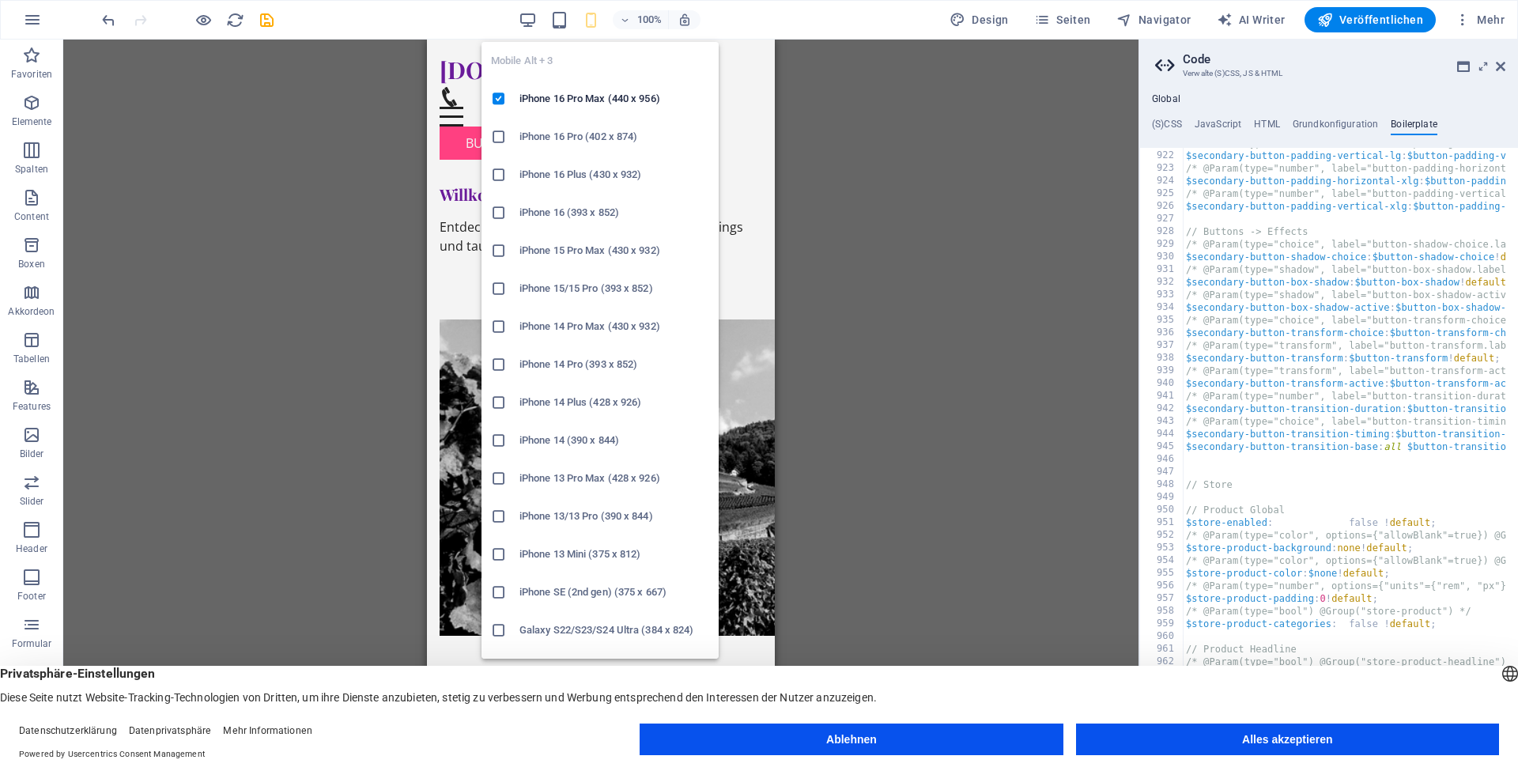
click at [595, 23] on icon "button" at bounding box center [591, 20] width 18 height 18
click at [496, 442] on icon at bounding box center [499, 440] width 16 height 16
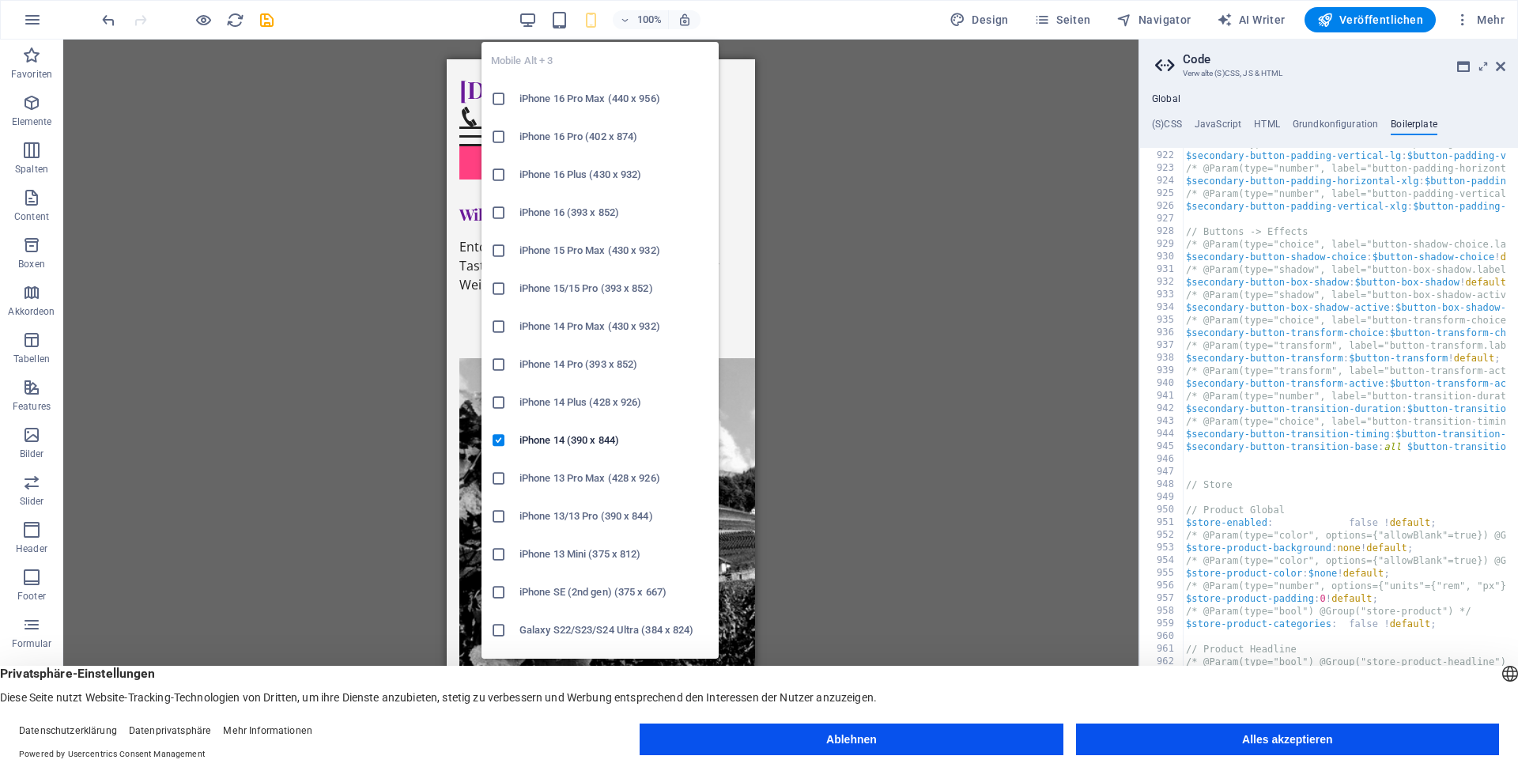
click at [589, 23] on icon "button" at bounding box center [591, 20] width 18 height 18
click at [554, 290] on h6 "iPhone 15/15 Pro (393 x 852)" at bounding box center [614, 288] width 190 height 19
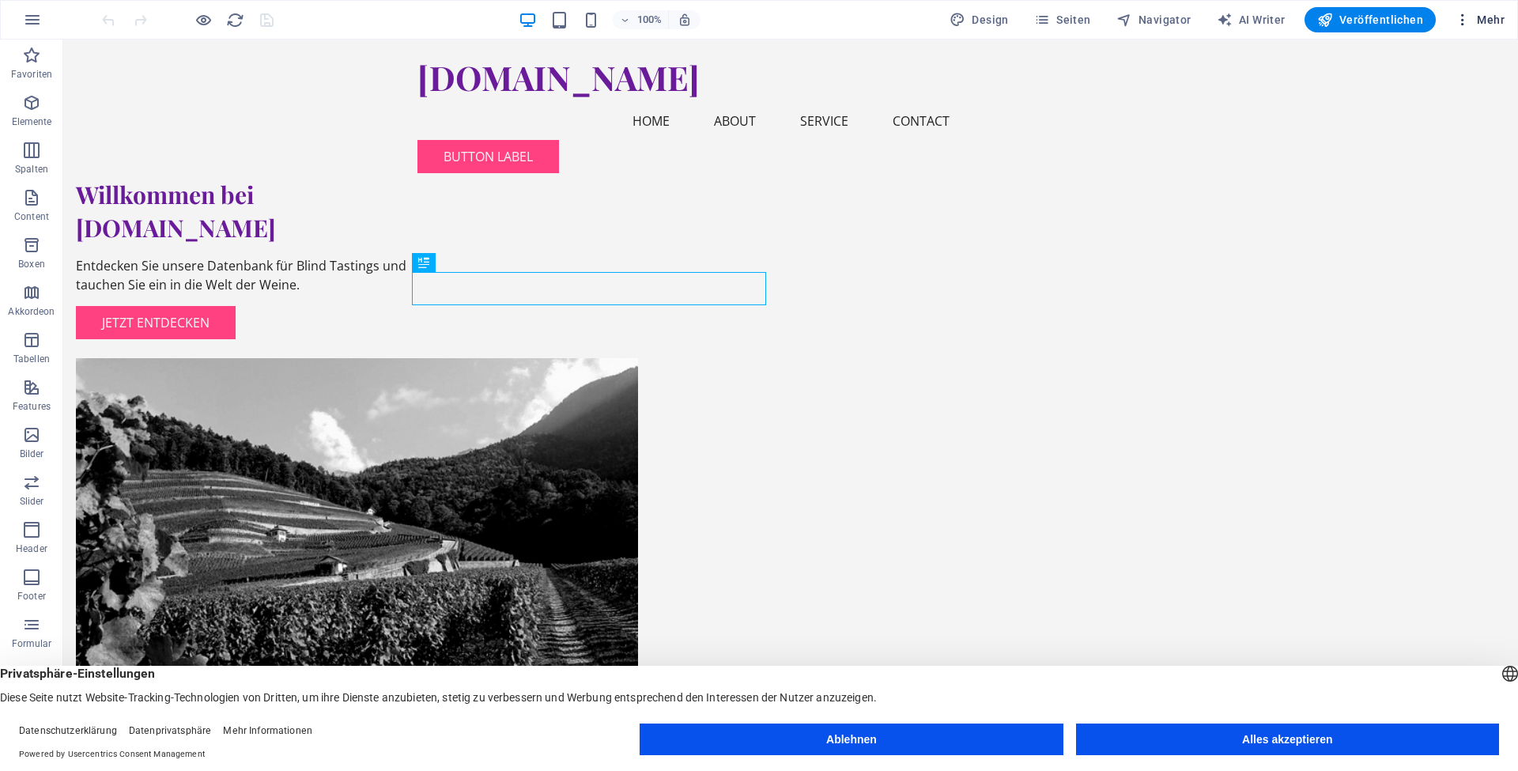
click at [1467, 21] on icon "button" at bounding box center [1463, 20] width 16 height 16
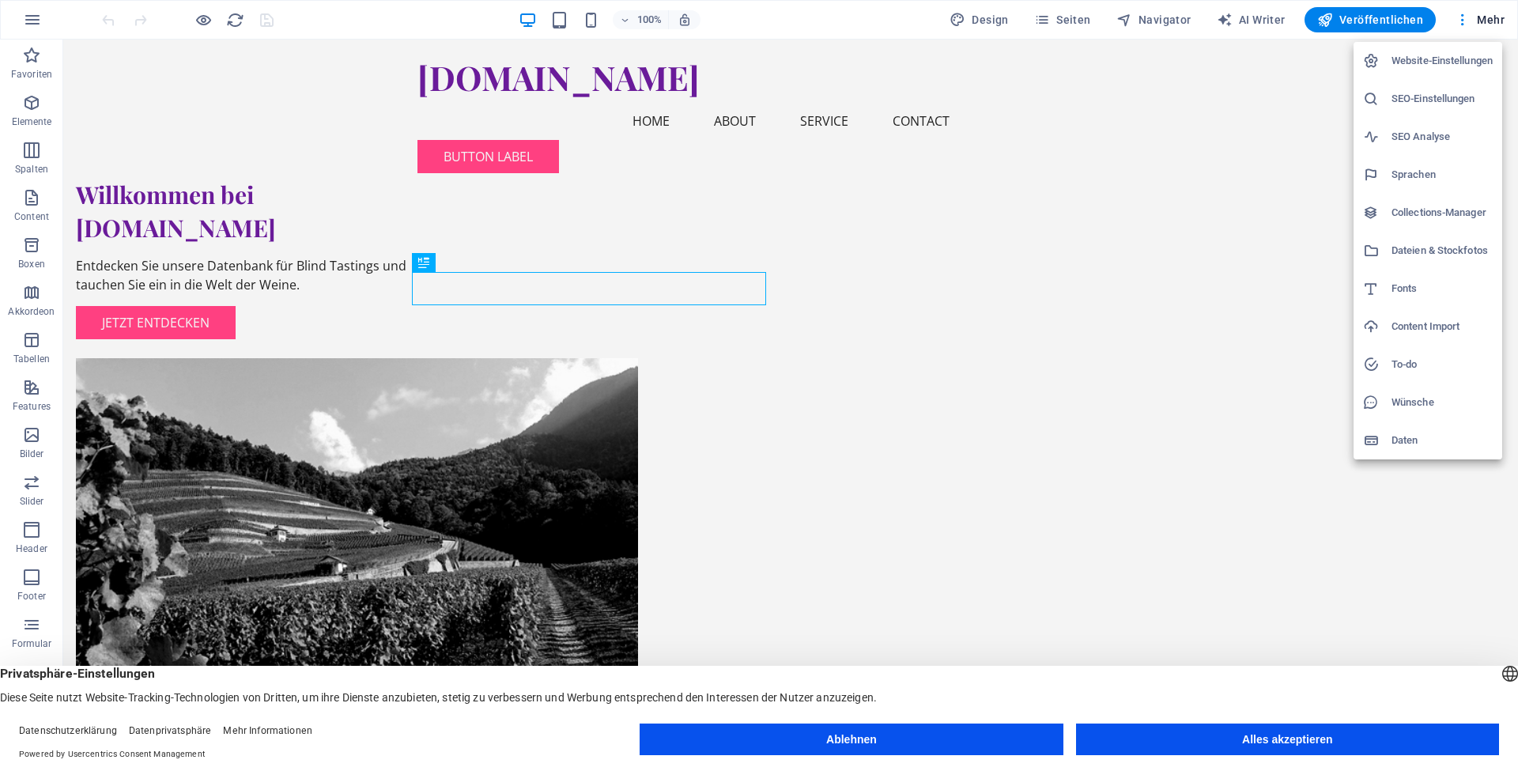
click at [1272, 147] on div at bounding box center [759, 385] width 1518 height 771
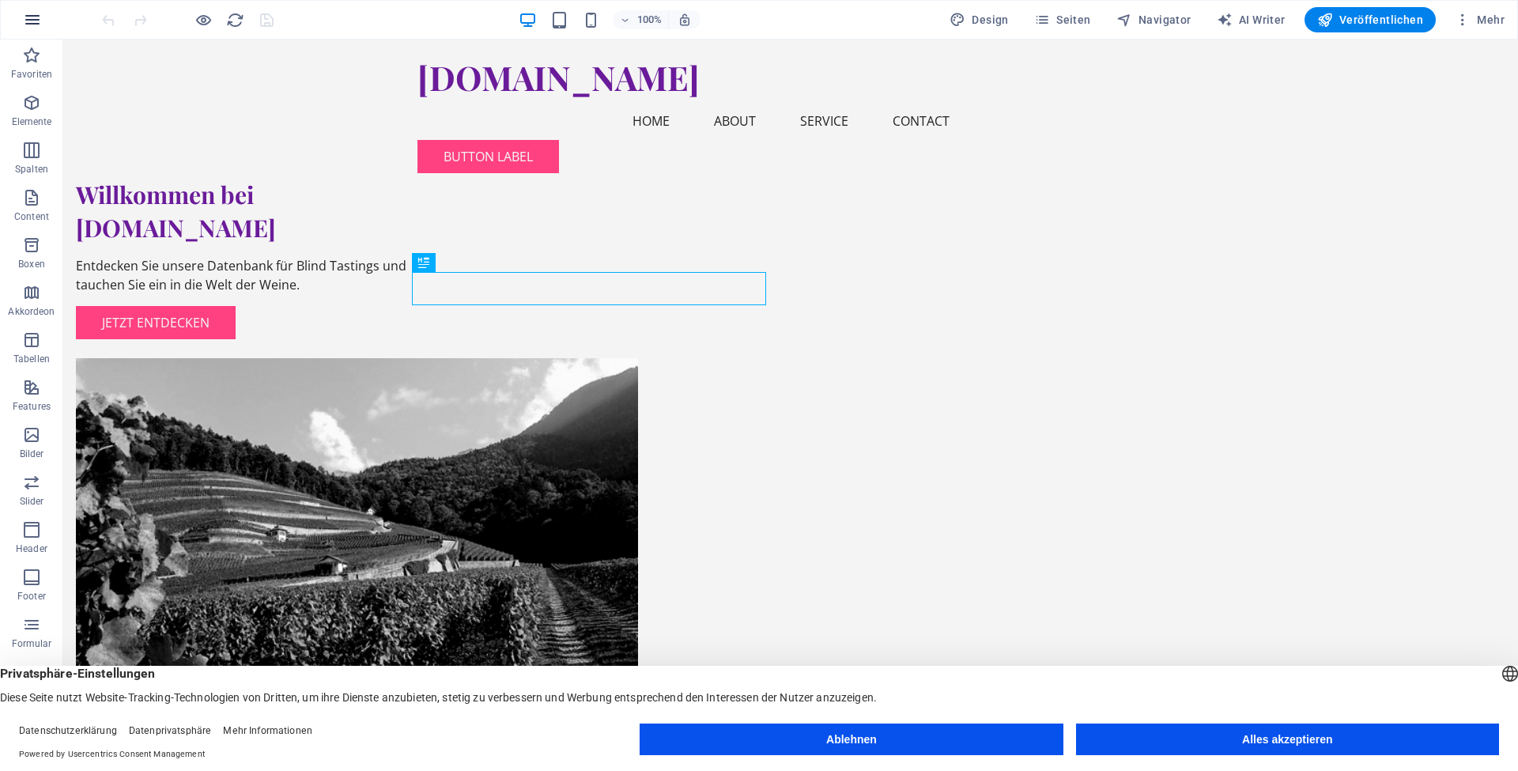
click at [39, 21] on icon "button" at bounding box center [32, 19] width 19 height 19
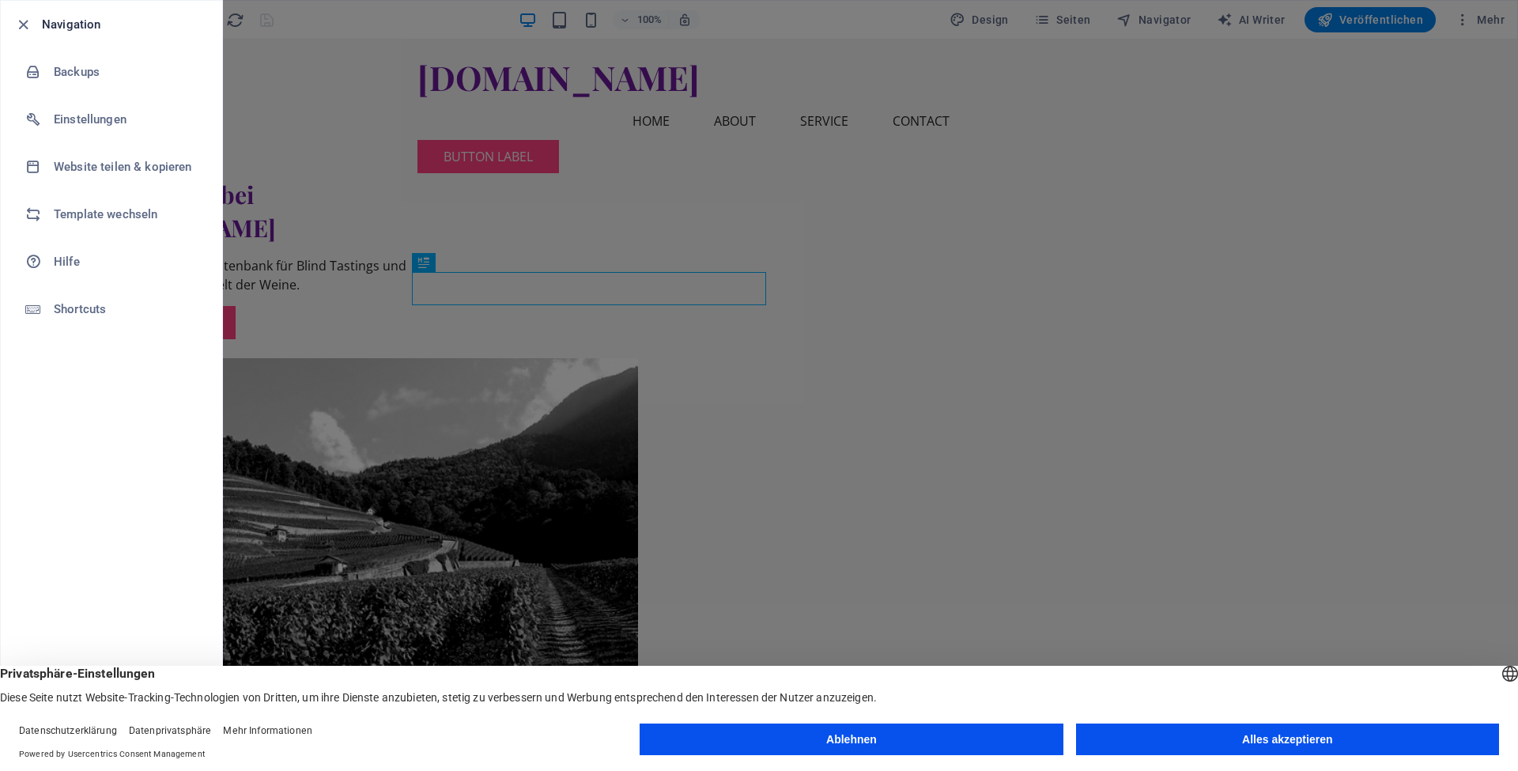
click at [264, 121] on div at bounding box center [759, 385] width 1518 height 771
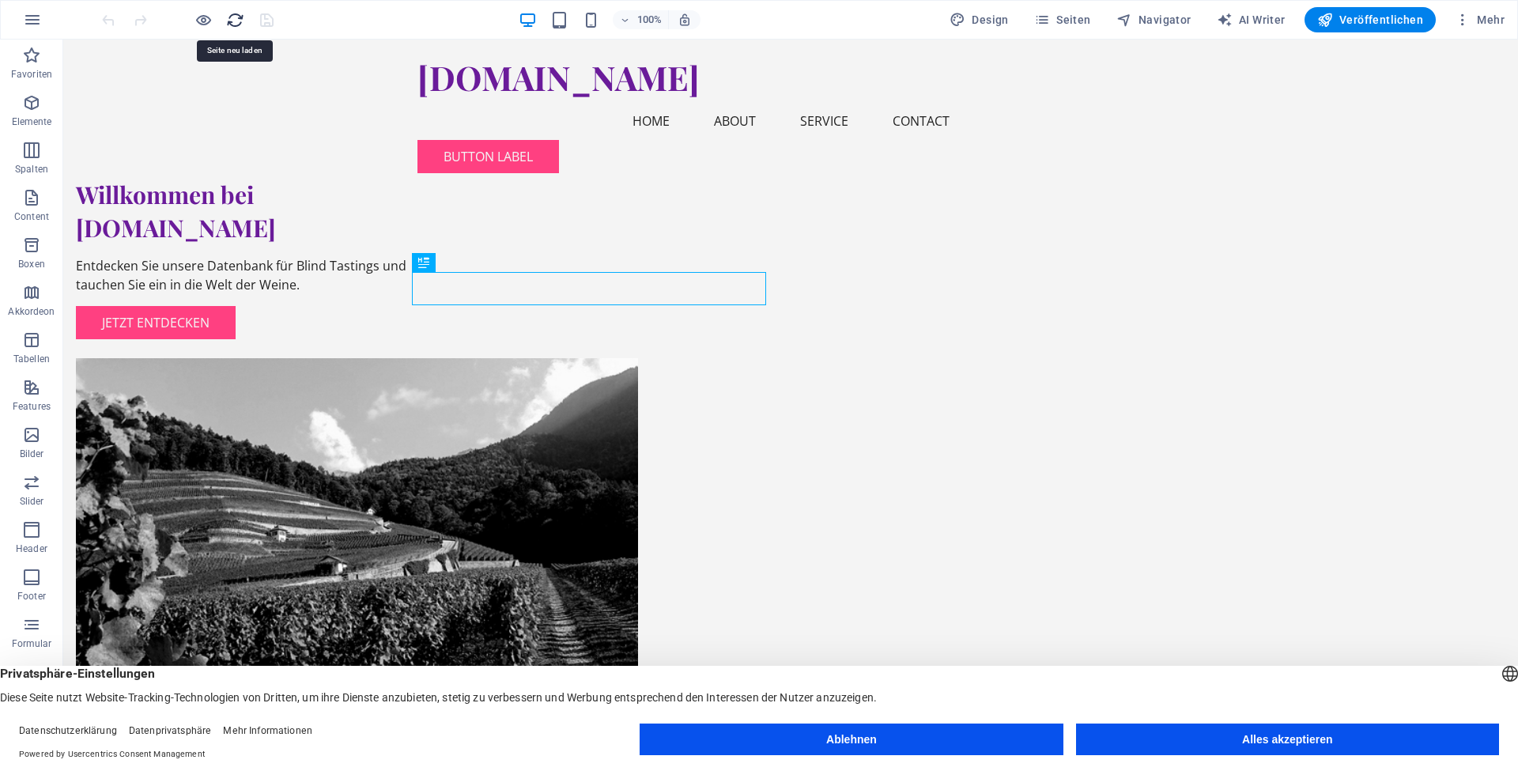
click at [237, 24] on icon "reload" at bounding box center [235, 20] width 18 height 18
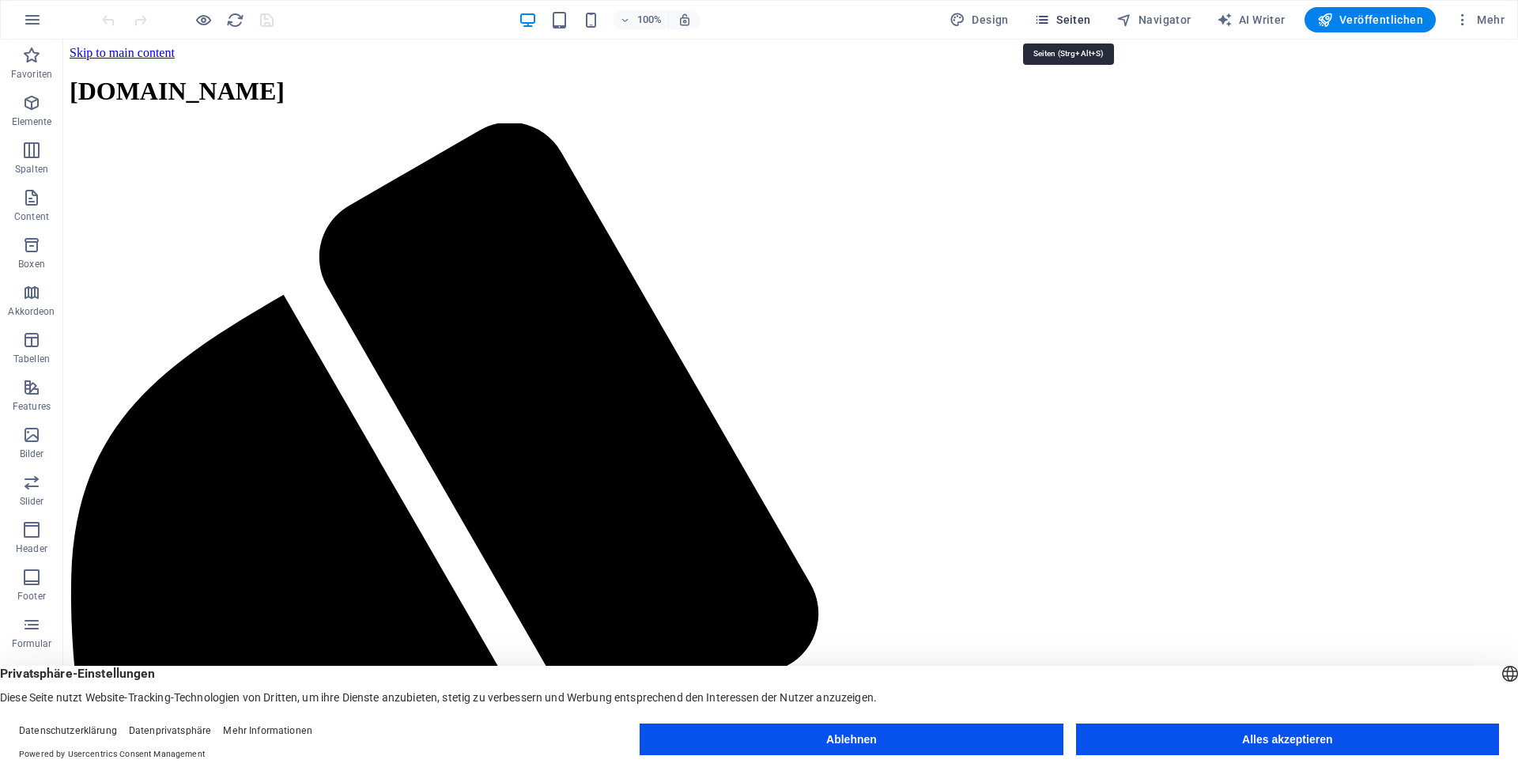
click at [1057, 18] on span "Seiten" at bounding box center [1062, 20] width 57 height 16
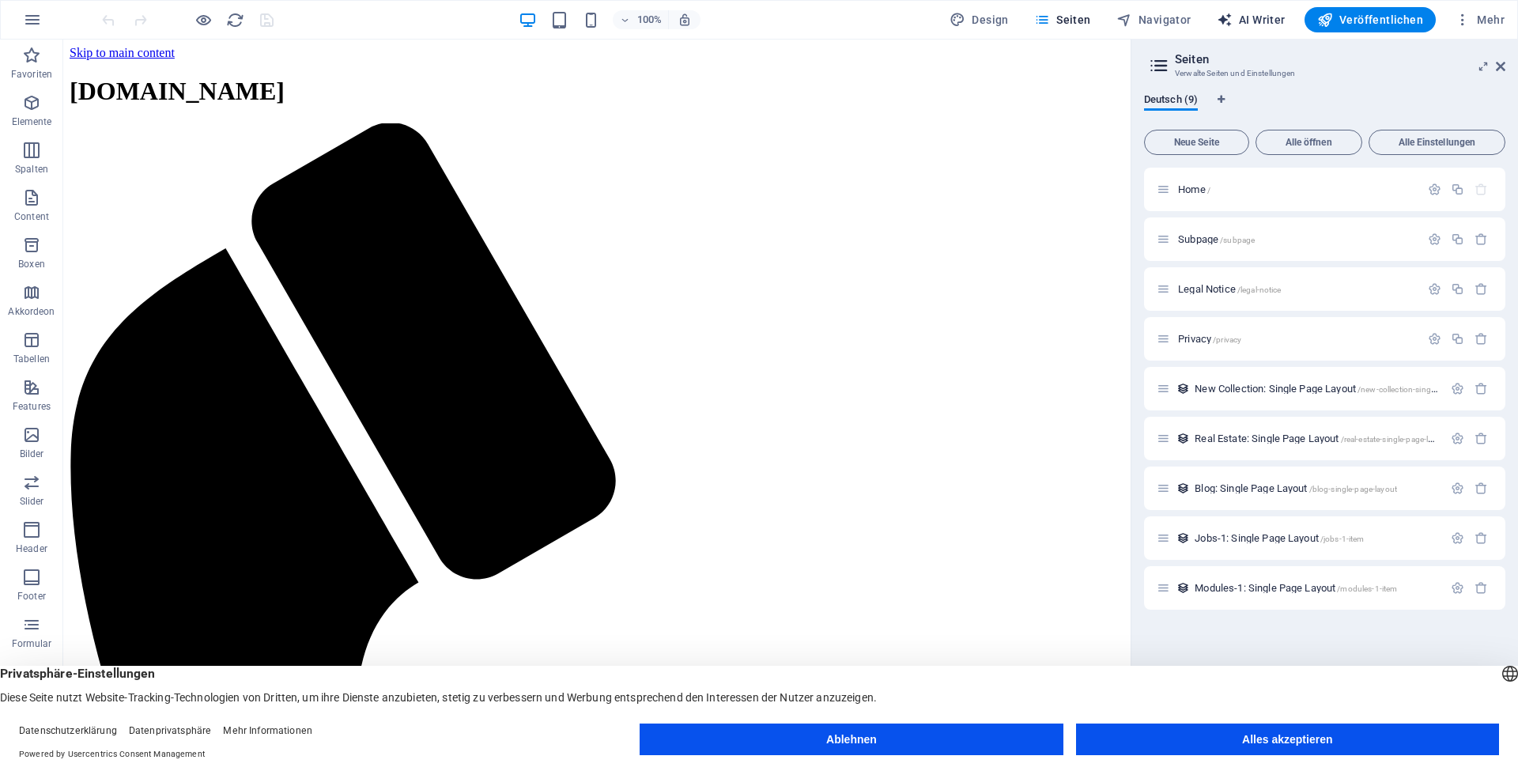
click at [1269, 22] on span "AI Writer" at bounding box center [1251, 20] width 69 height 16
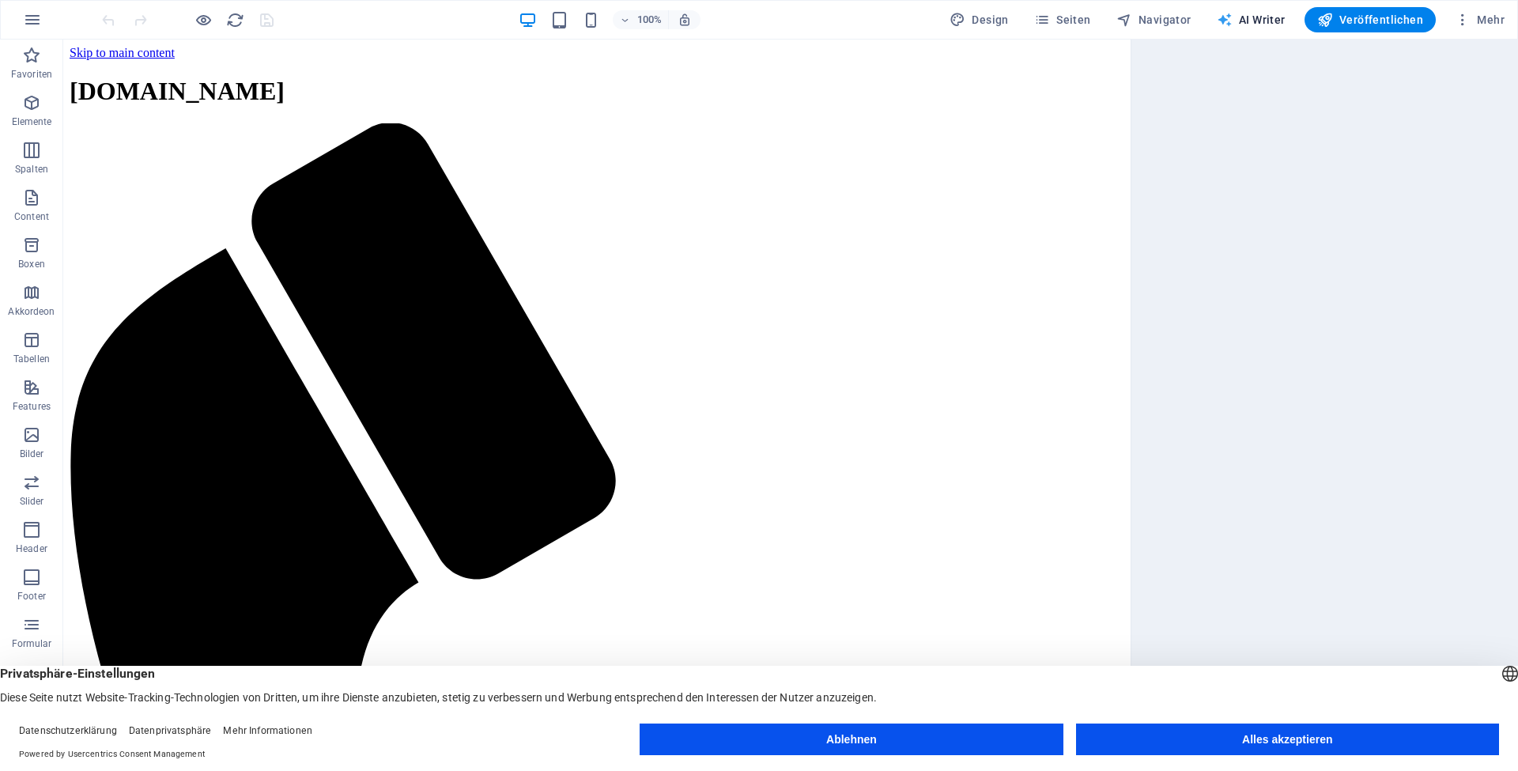
select select "English"
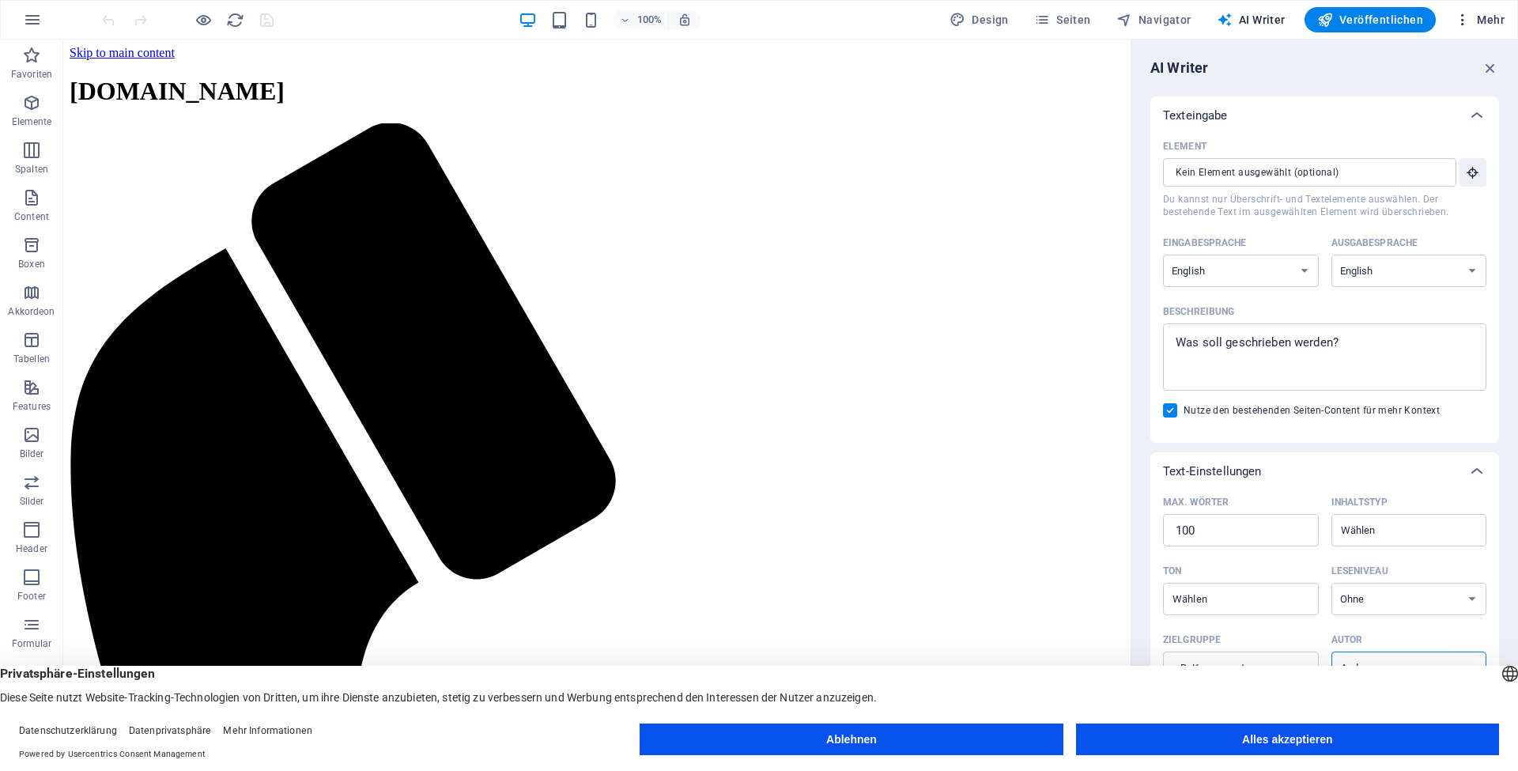
click at [1497, 19] on span "Mehr" at bounding box center [1480, 20] width 50 height 16
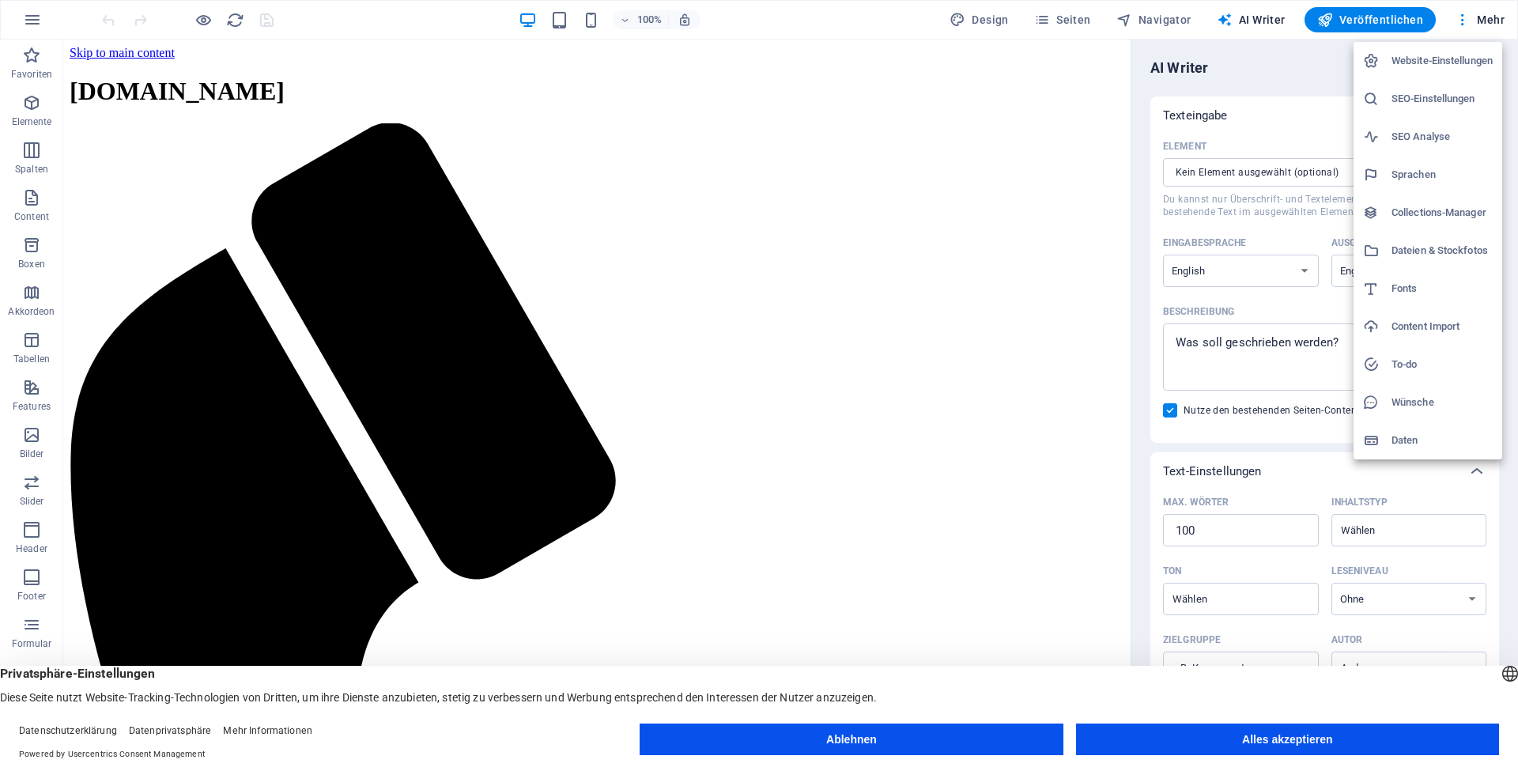
click at [1411, 435] on h6 "Daten" at bounding box center [1442, 440] width 101 height 19
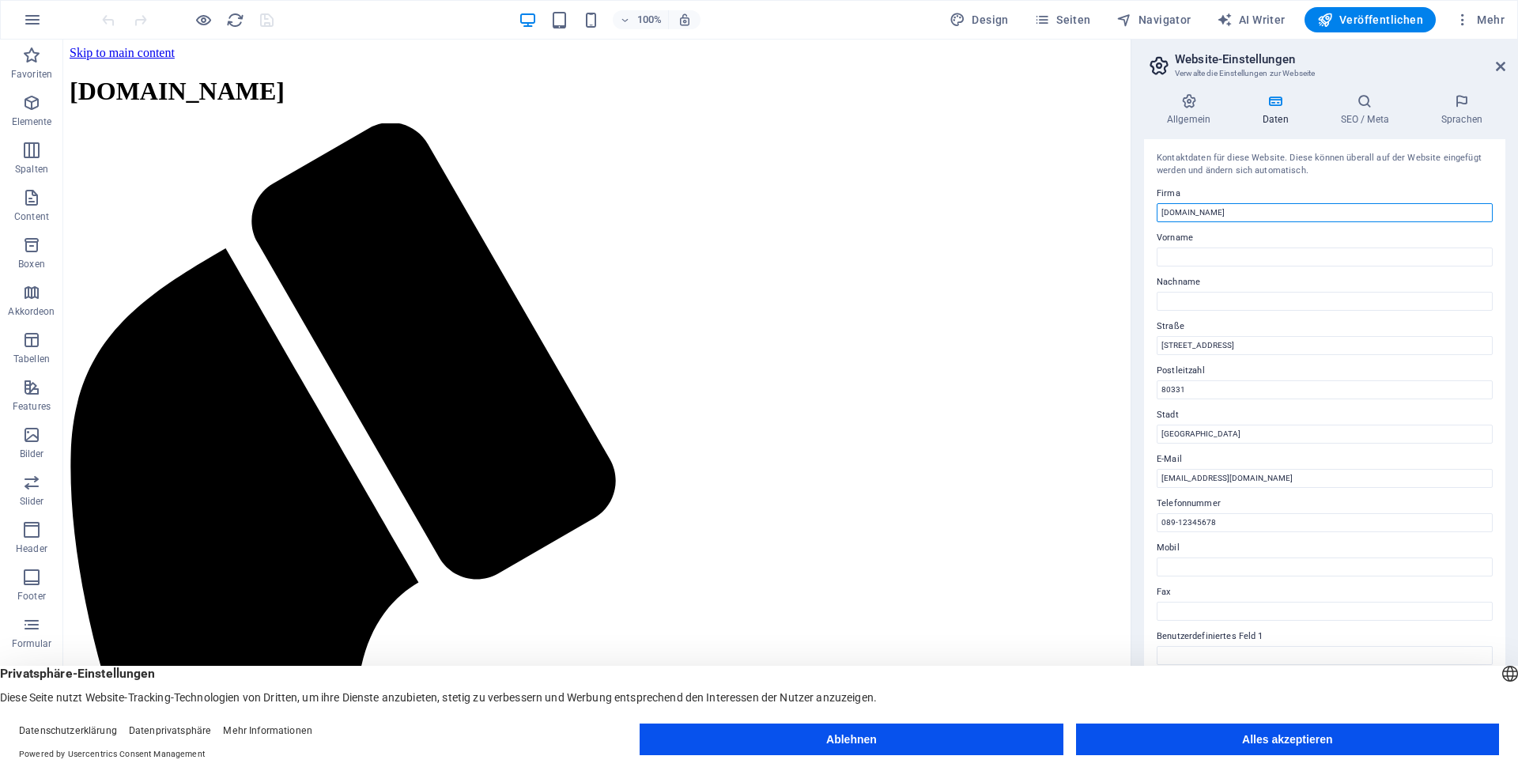
click at [1311, 213] on input "[DOMAIN_NAME]" at bounding box center [1325, 212] width 336 height 19
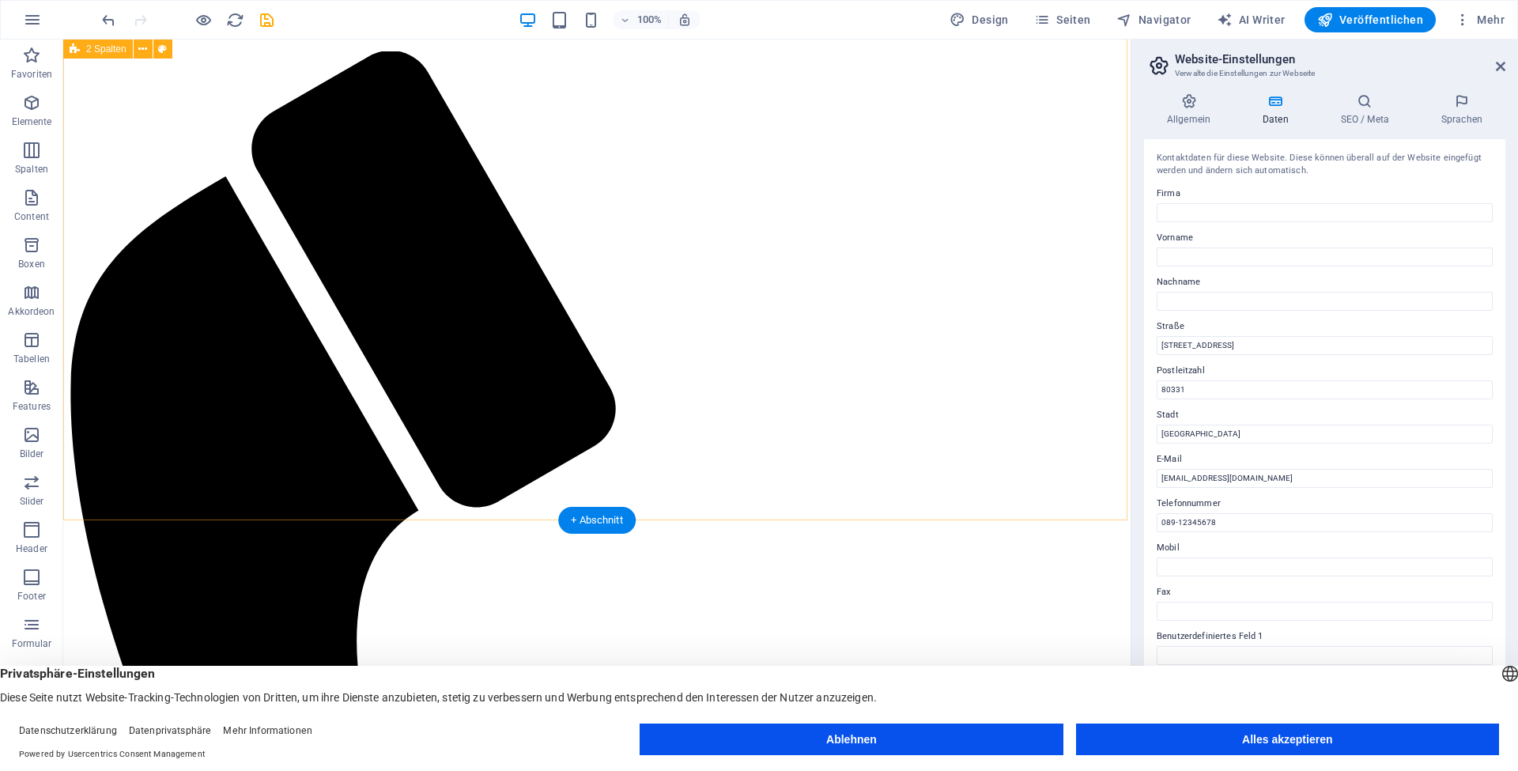
scroll to position [28, 0]
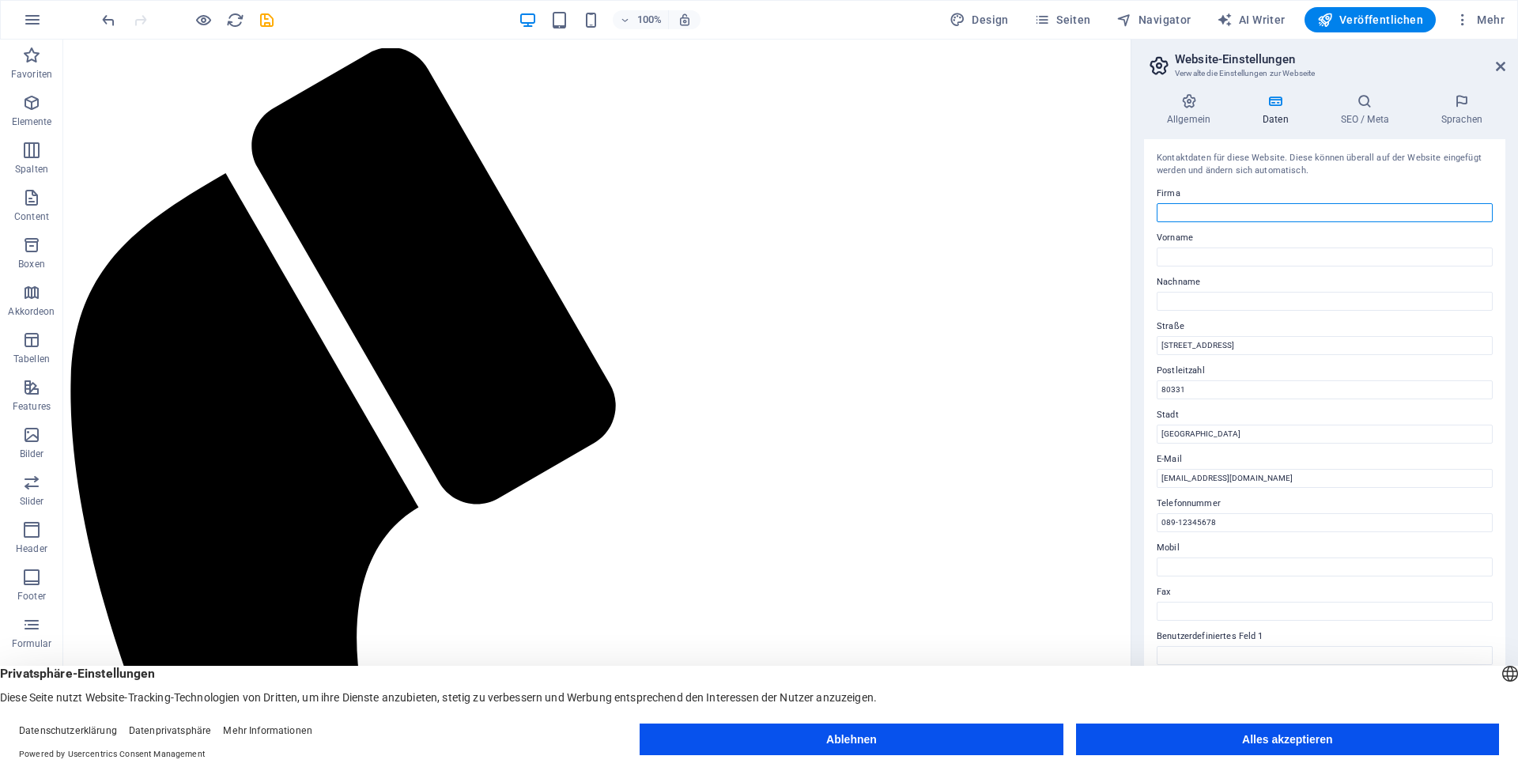
click at [1199, 218] on input "Firma" at bounding box center [1325, 212] width 336 height 19
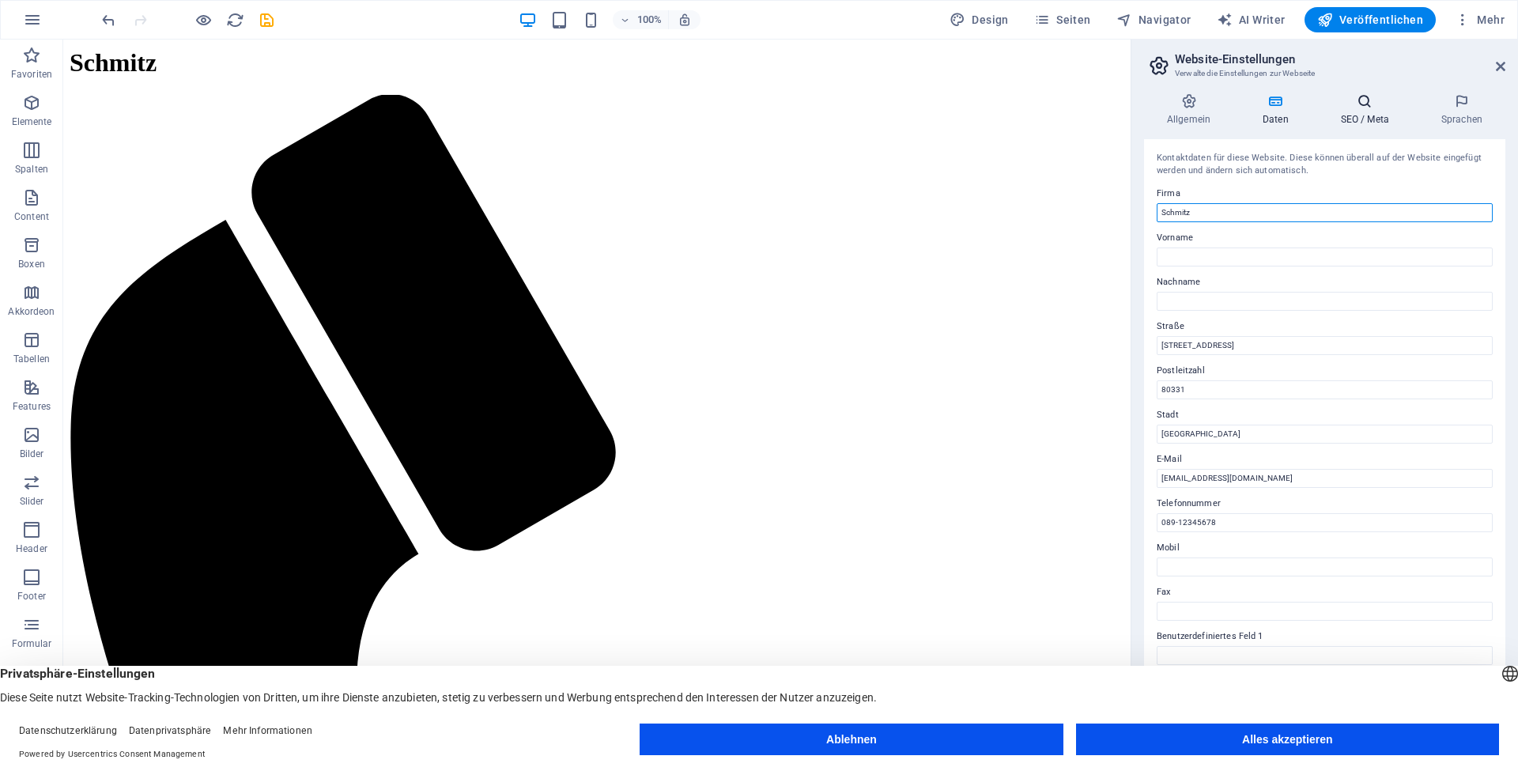
type input "Schmitz"
click at [1375, 104] on icon at bounding box center [1365, 101] width 94 height 16
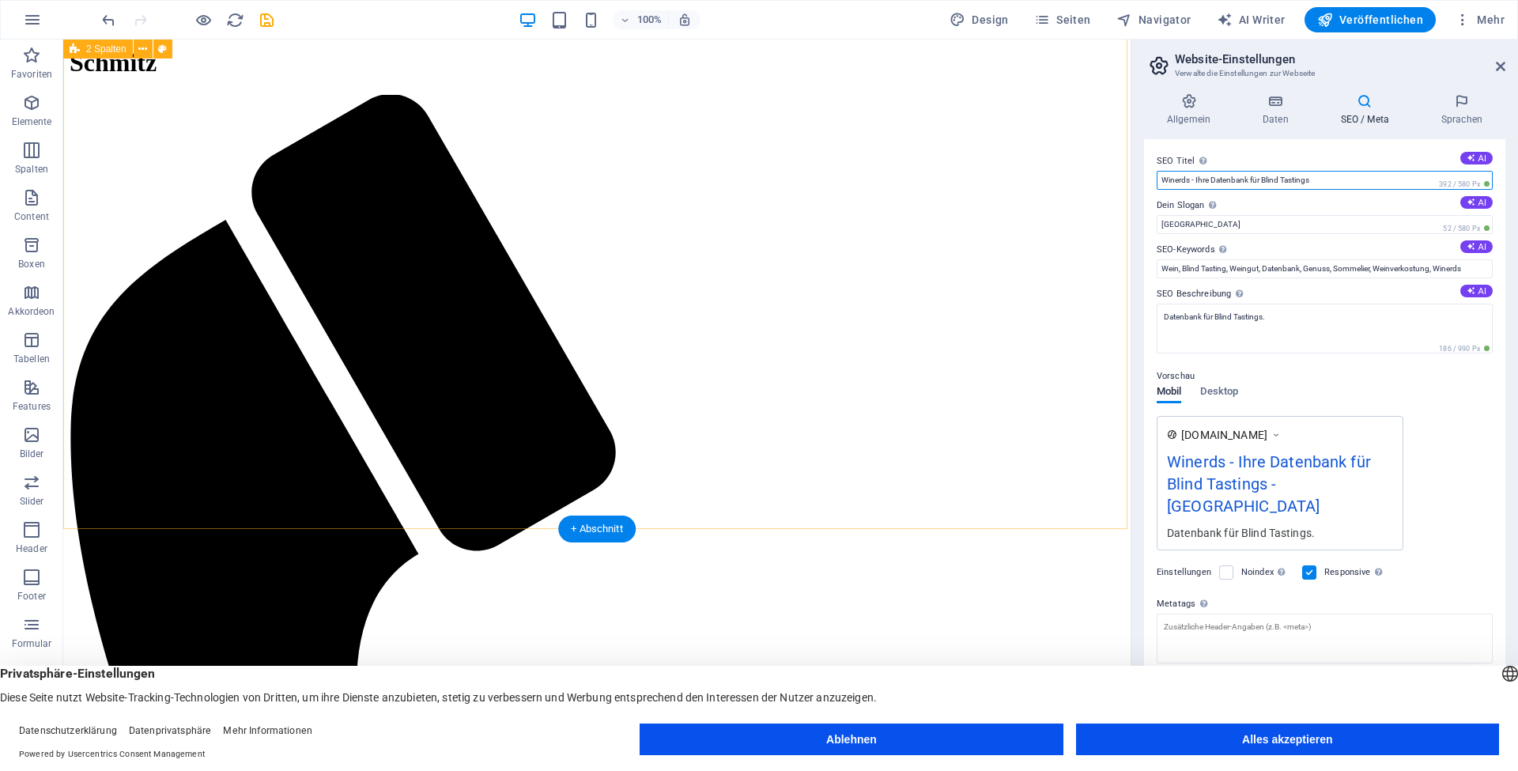
drag, startPoint x: 1443, startPoint y: 217, endPoint x: 1037, endPoint y: 177, distance: 408.3
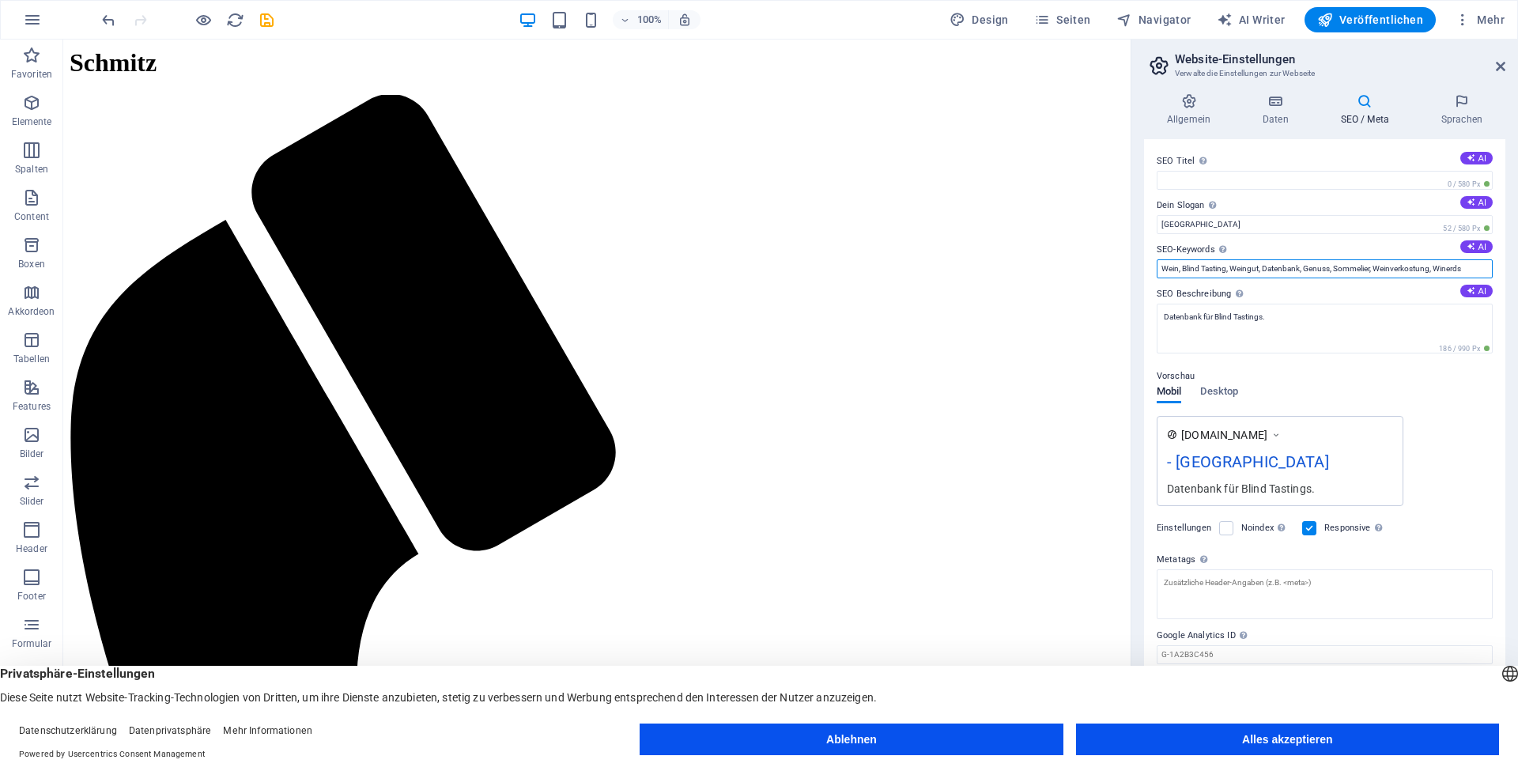
click at [1449, 268] on input "Wein, Blind Tasting, Weingut, Datenbank, Genuss, Sommelier, Weinverkostung, Win…" at bounding box center [1325, 268] width 336 height 19
type input "Wein, Blind Tasting, Weingut, Datenbank, Genuss, Sommelier, Weinverkostung"
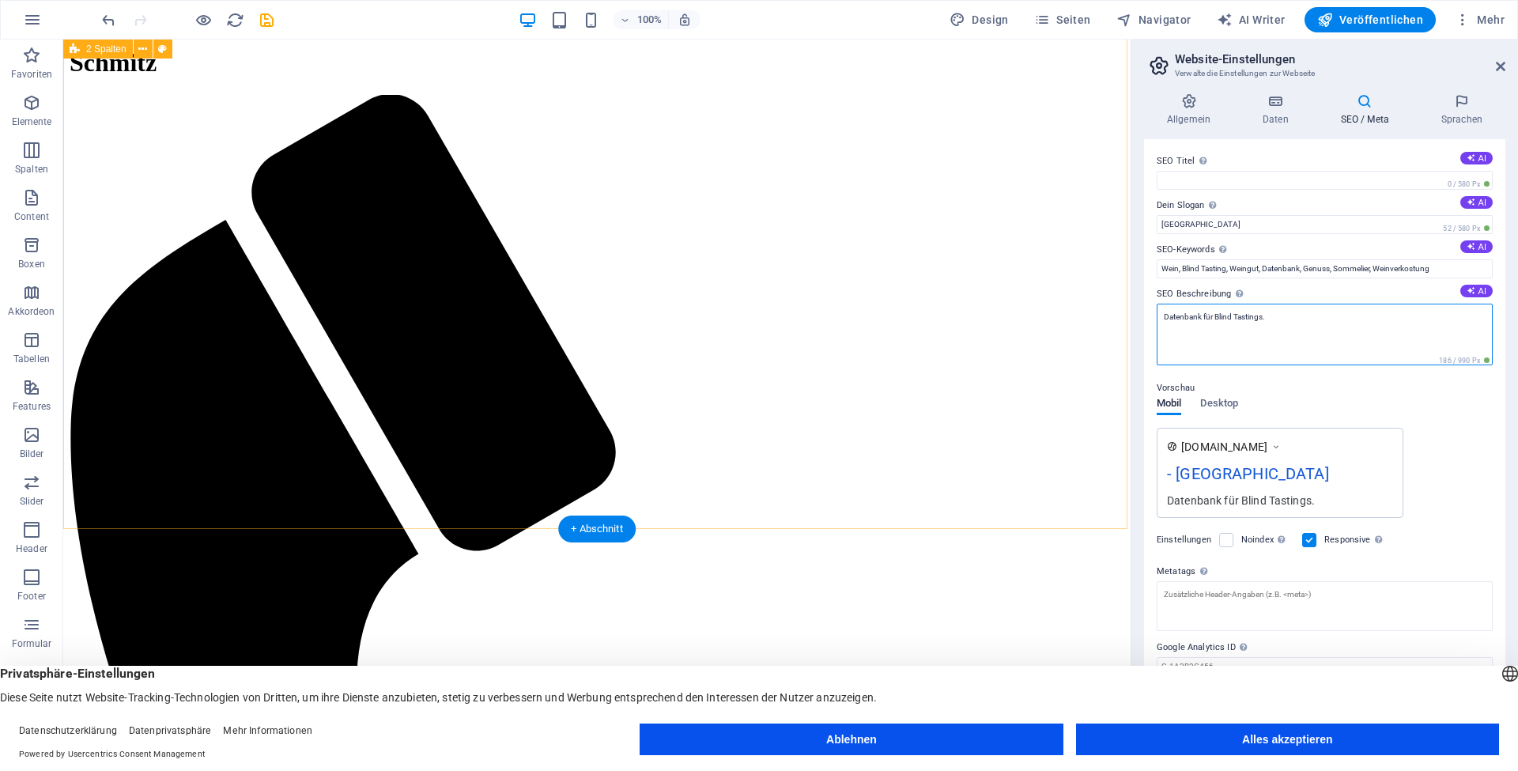
drag, startPoint x: 1399, startPoint y: 361, endPoint x: 1093, endPoint y: 320, distance: 307.8
click at [1302, 318] on textarea "Datenbank für Blind Tastings." at bounding box center [1325, 335] width 336 height 62
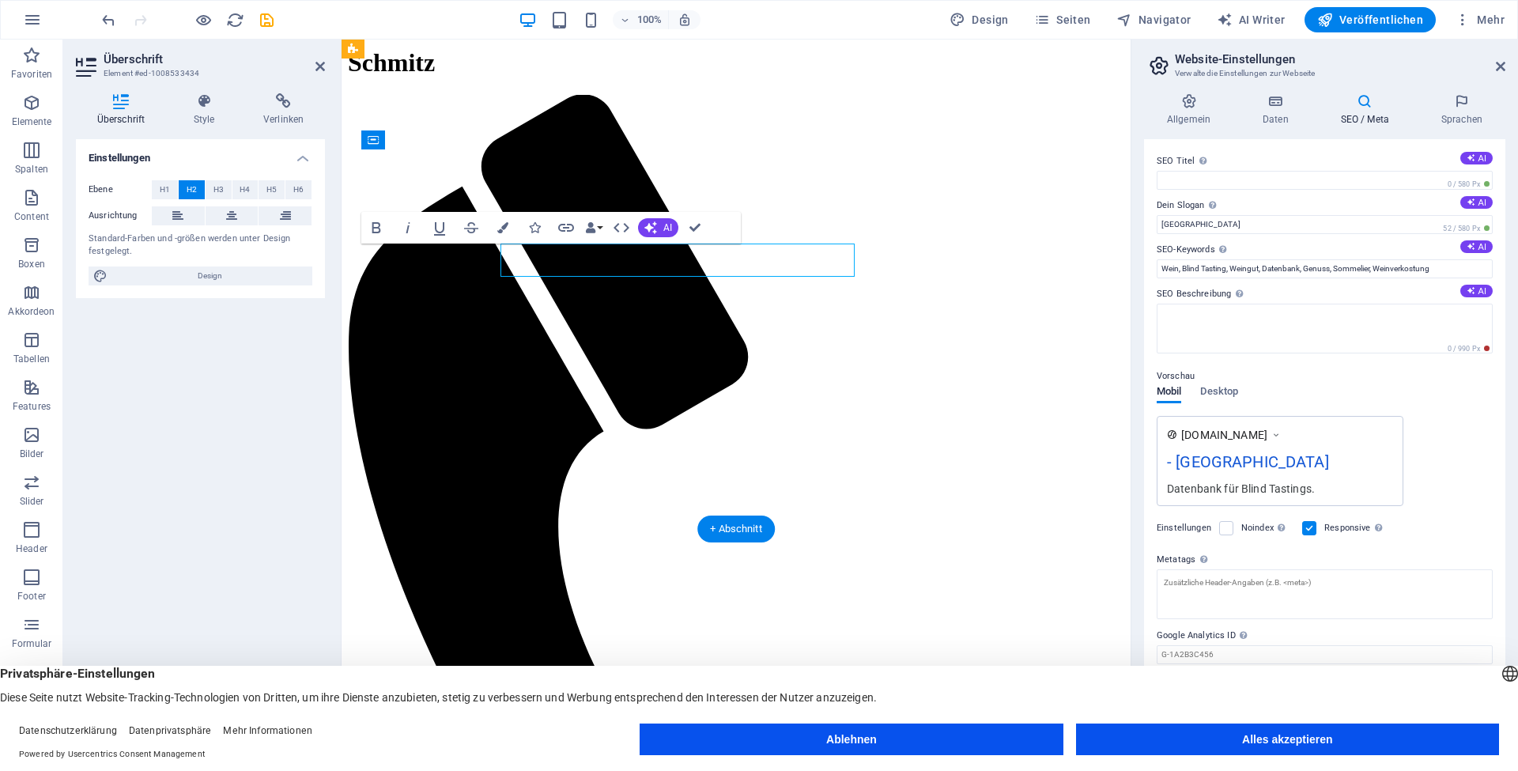
click at [315, 64] on icon at bounding box center [319, 66] width 9 height 13
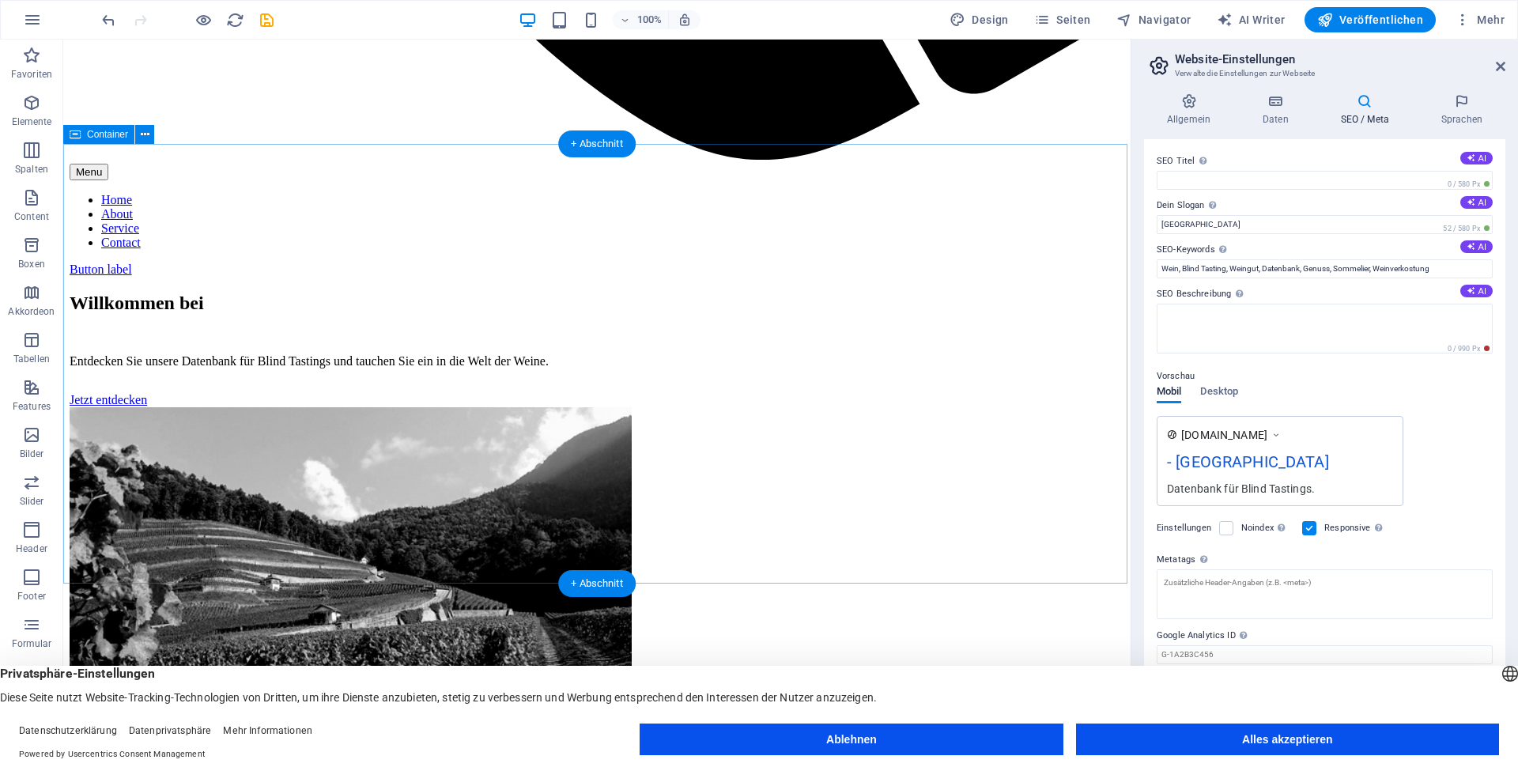
scroll to position [1390, 0]
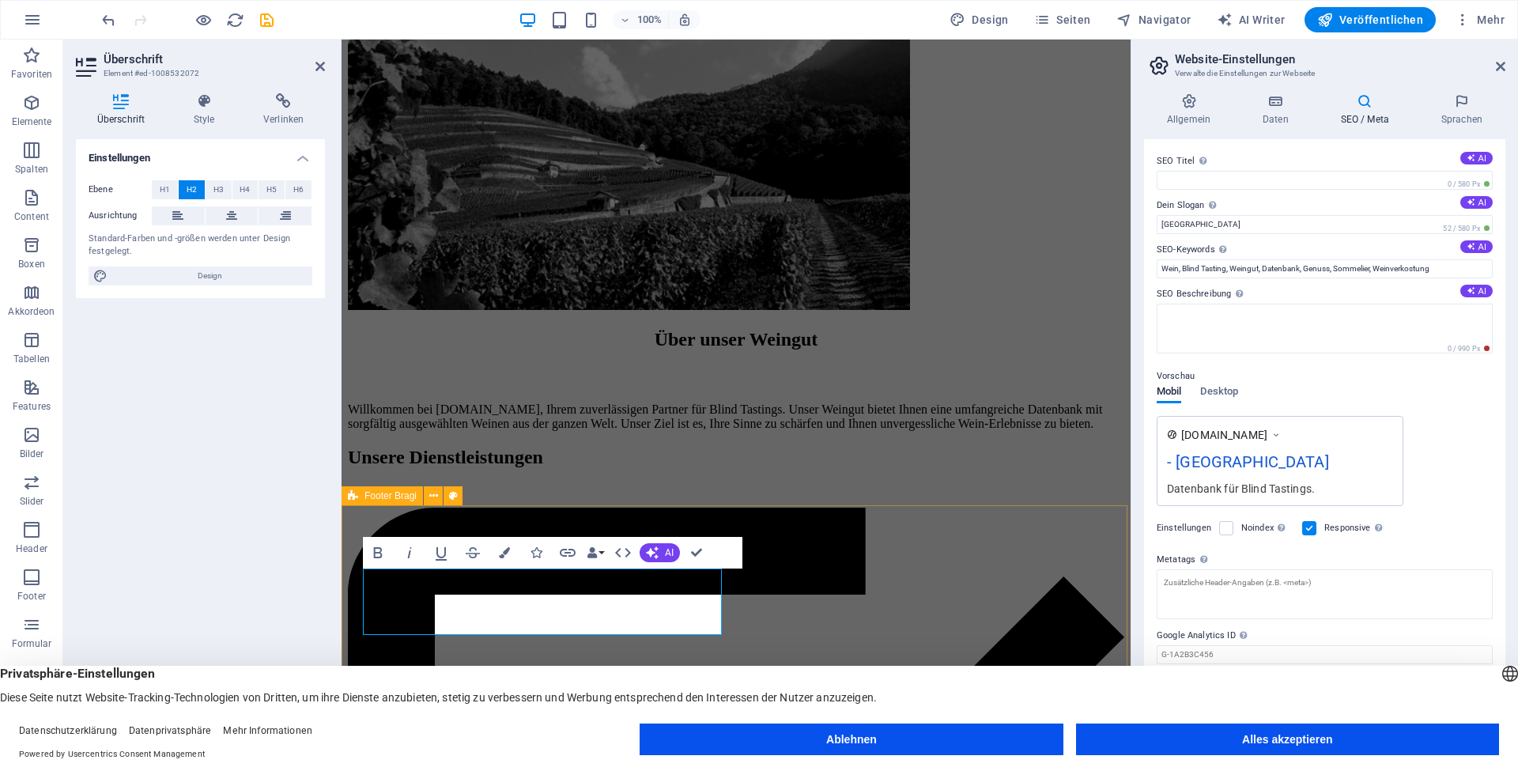
scroll to position [1324, 0]
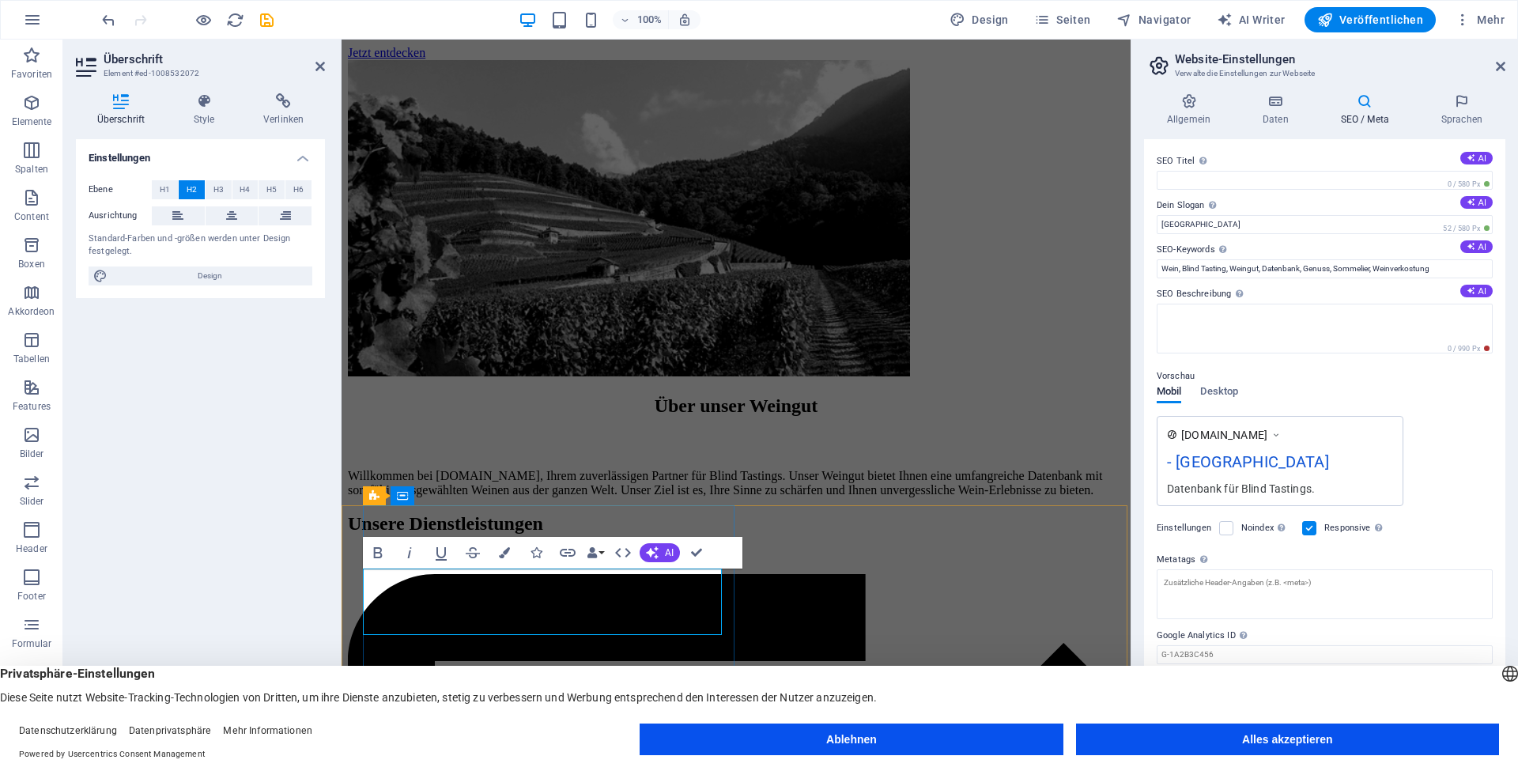
drag, startPoint x: 510, startPoint y: 591, endPoint x: 317, endPoint y: 591, distance: 192.9
click at [282, 543] on div "Einstellungen Ebene H1 H2 H3 H4 H5 H6 Ausrichtung Standard-Farben und -größen w…" at bounding box center [200, 436] width 249 height 594
click at [319, 66] on icon at bounding box center [319, 66] width 9 height 13
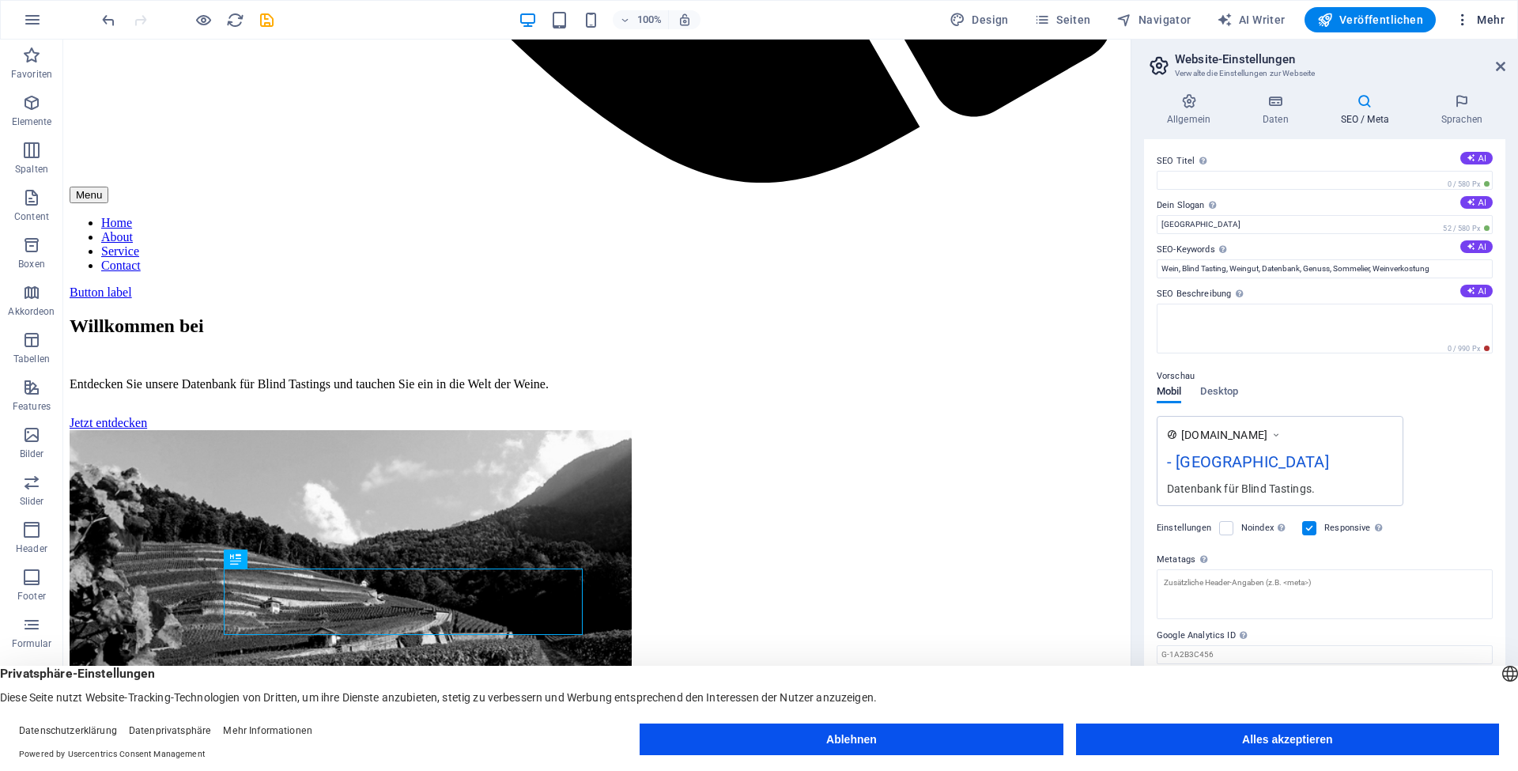
click at [1463, 20] on icon "button" at bounding box center [1463, 20] width 16 height 16
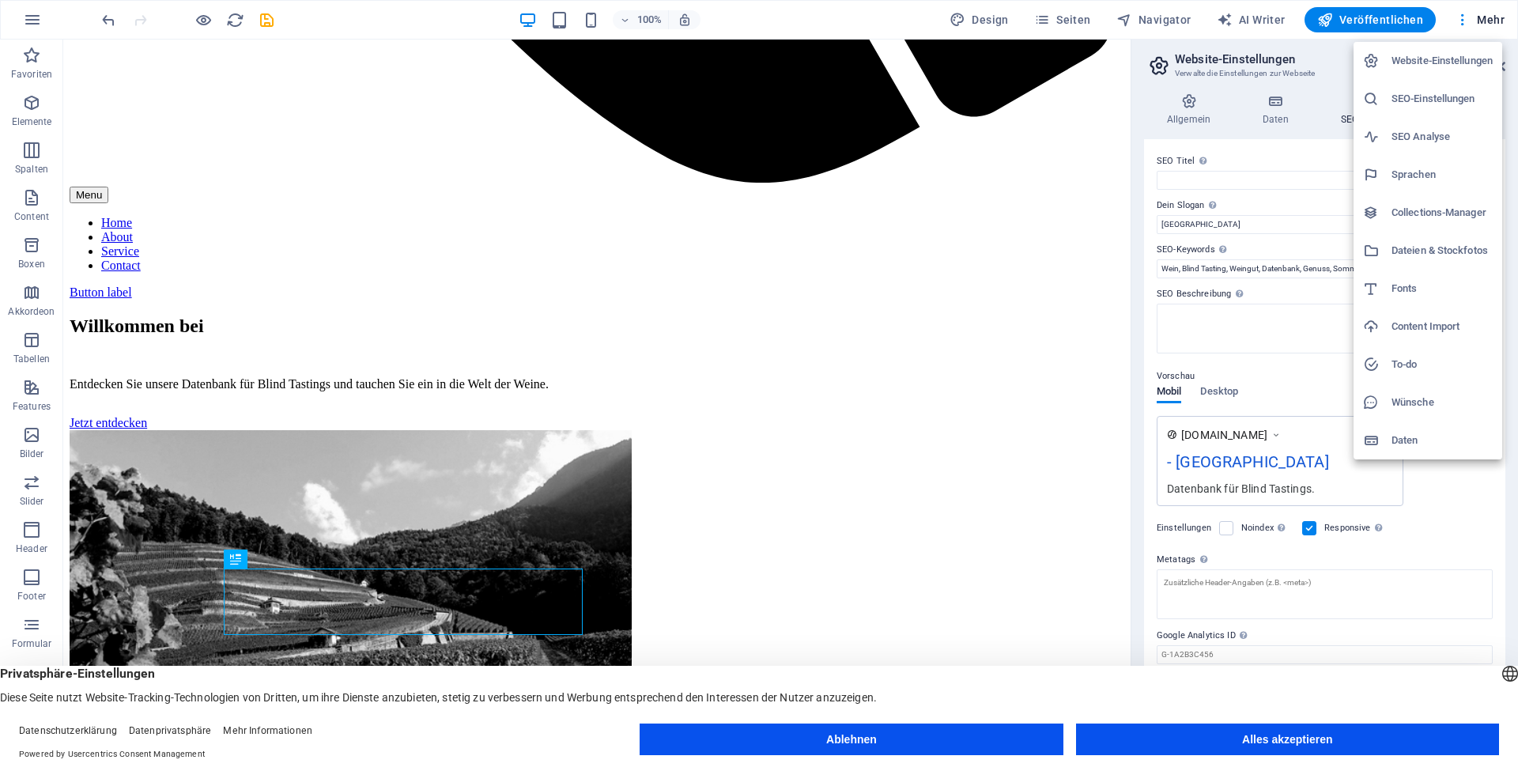
click at [784, 12] on div at bounding box center [759, 385] width 1518 height 771
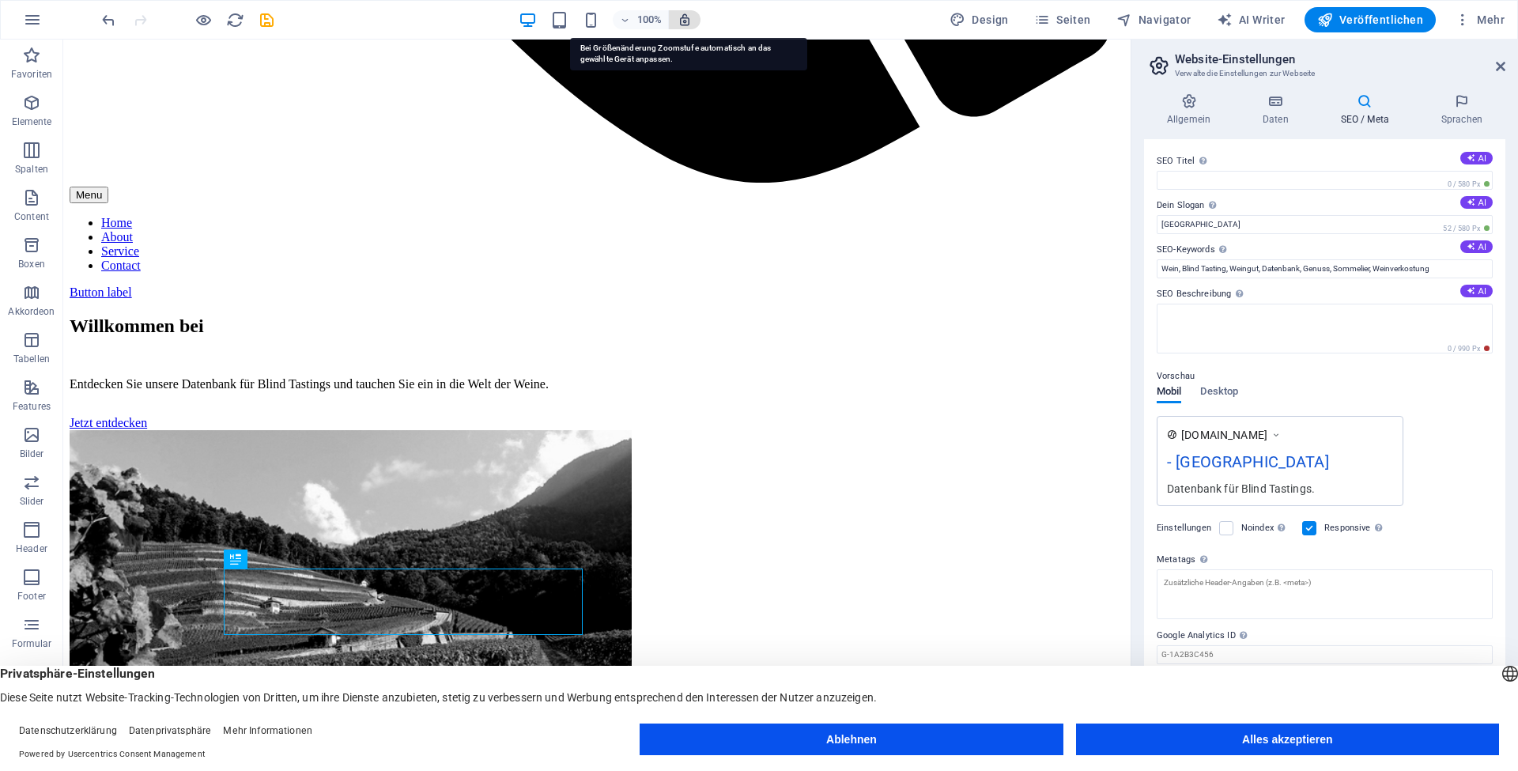
click at [688, 17] on icon "button" at bounding box center [685, 20] width 14 height 14
click at [39, 21] on icon "button" at bounding box center [32, 19] width 19 height 19
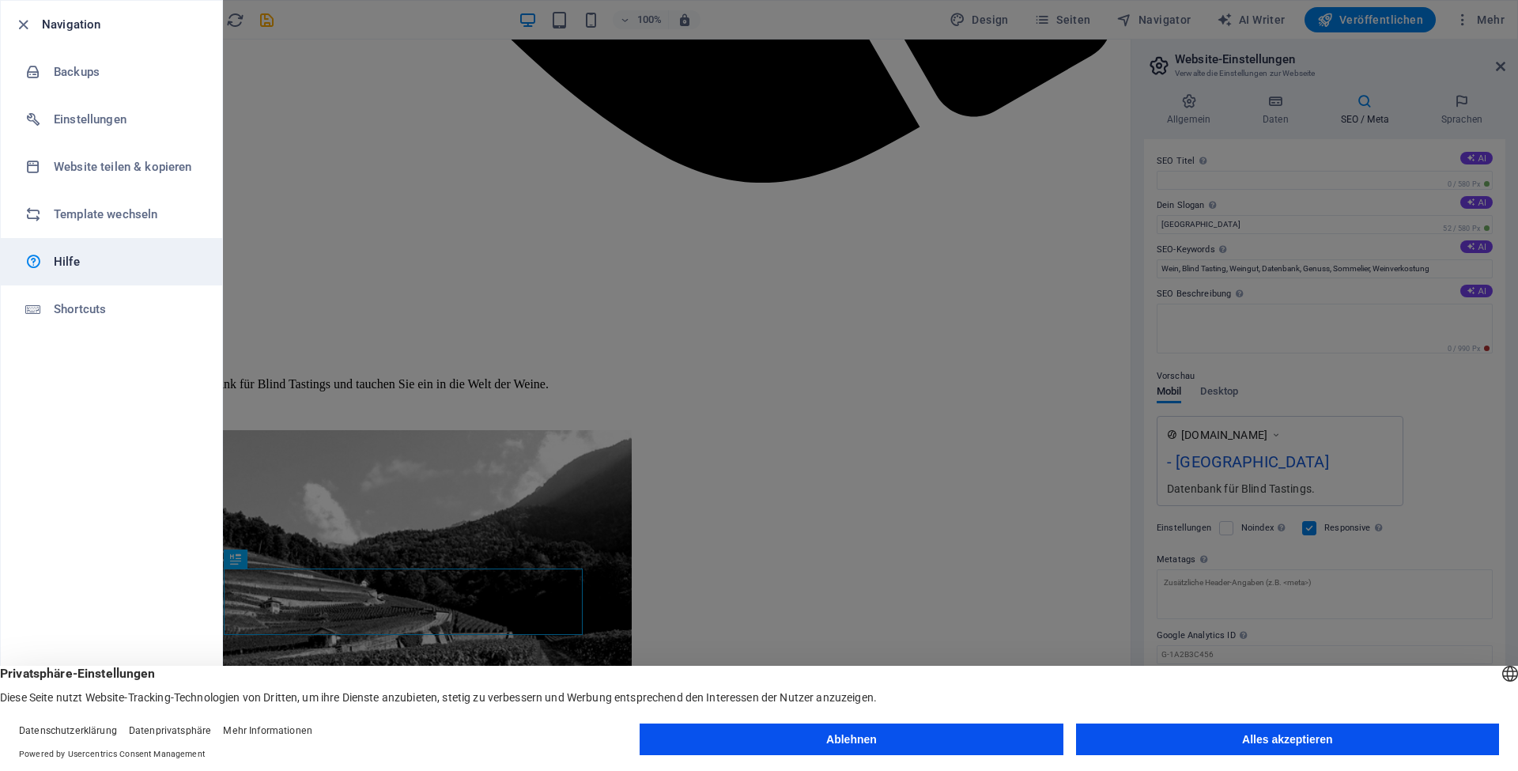
click at [56, 255] on h6 "Hilfe" at bounding box center [127, 261] width 146 height 19
